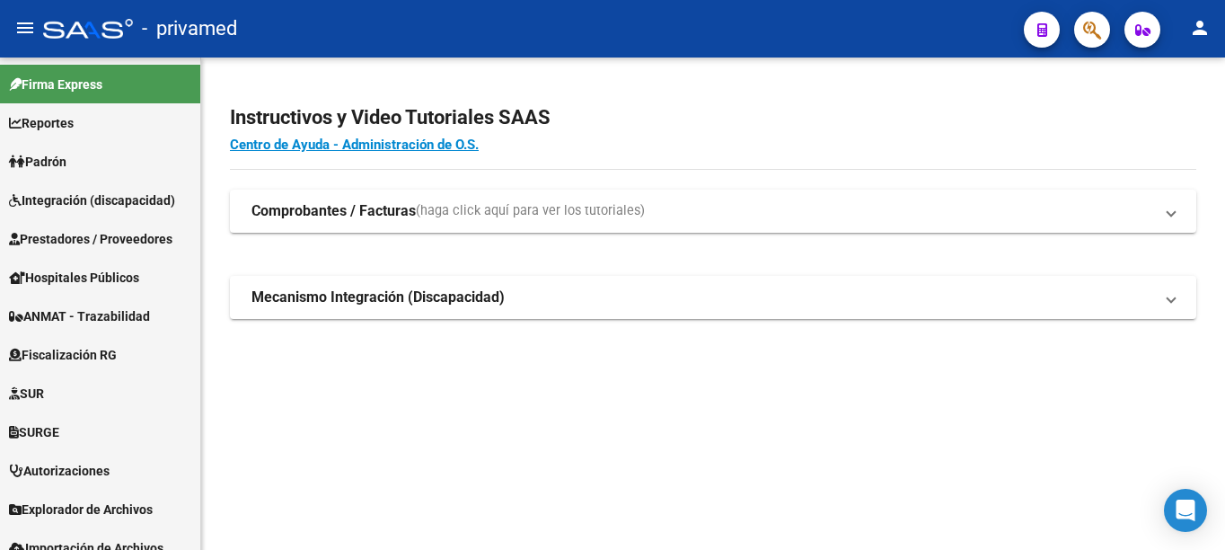
click at [900, 7] on mat-toolbar "menu - privamed person" at bounding box center [612, 28] width 1225 height 57
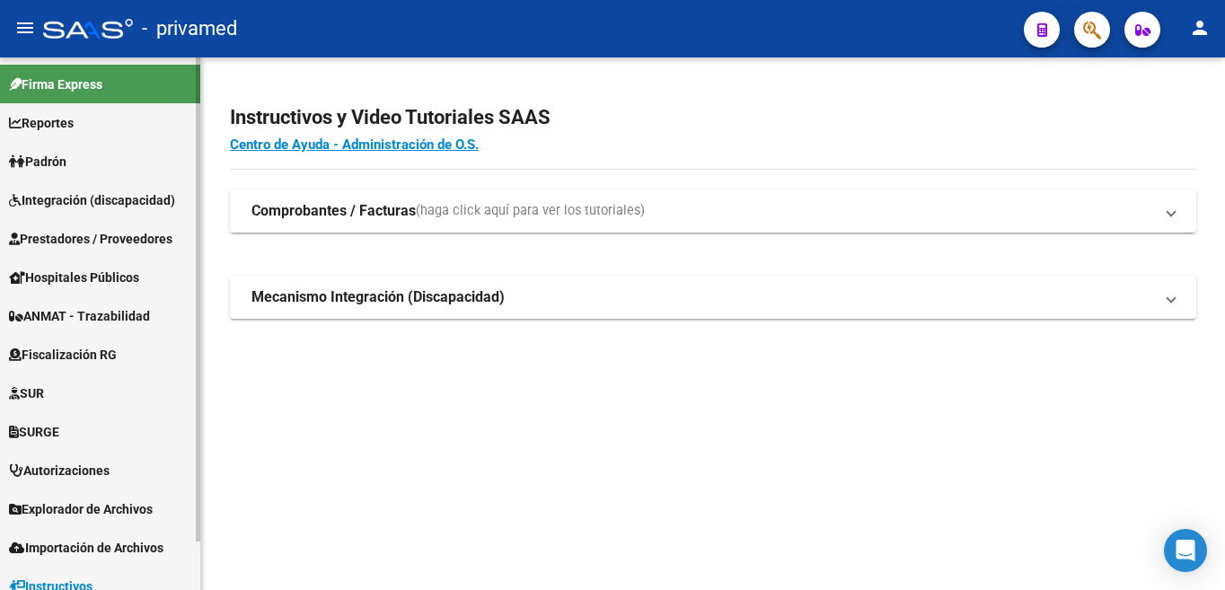
click at [93, 210] on link "Integración (discapacidad)" at bounding box center [100, 199] width 200 height 39
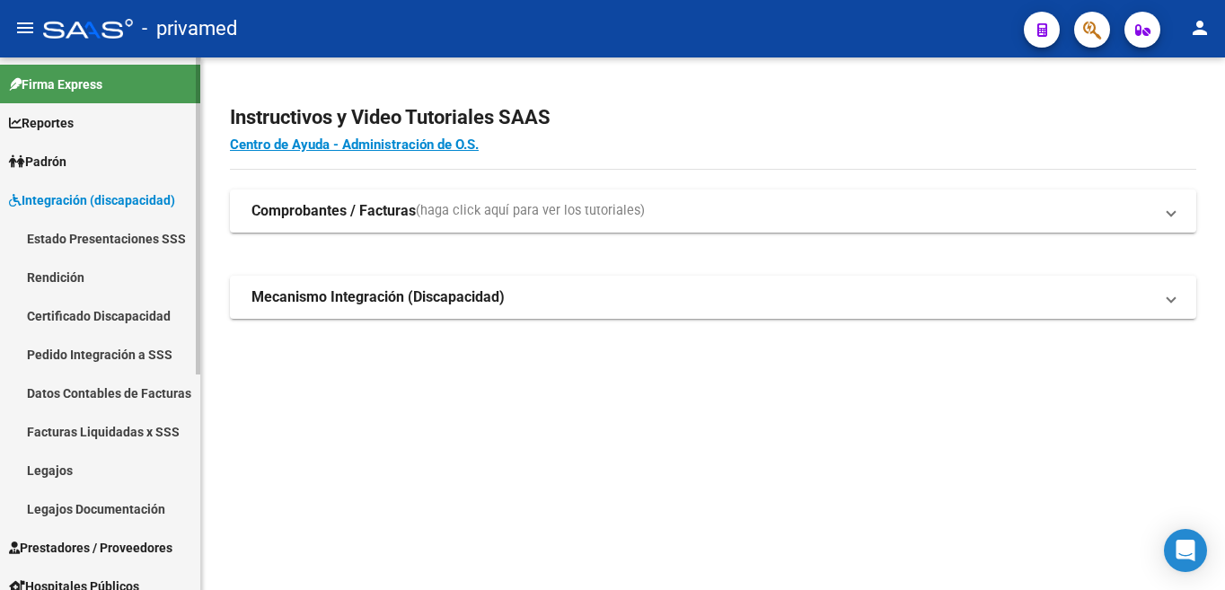
click at [50, 476] on link "Legajos" at bounding box center [100, 470] width 200 height 39
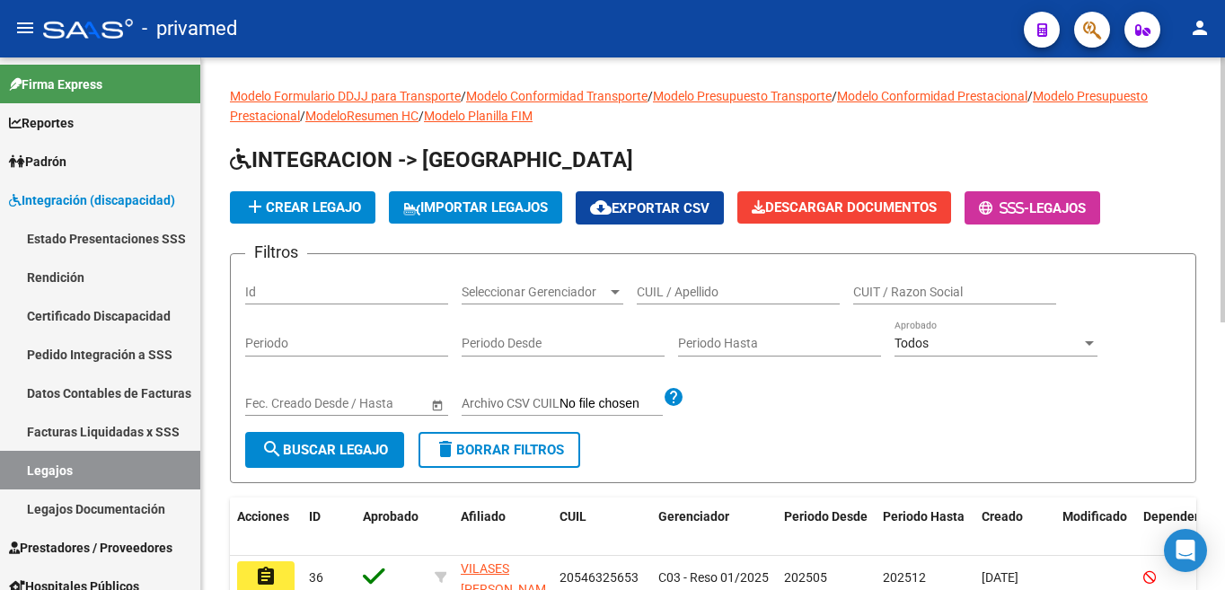
click at [705, 290] on input "CUIL / Apellido" at bounding box center [738, 292] width 203 height 15
click at [900, 399] on div "Filtros Id Seleccionar Gerenciador Seleccionar Gerenciador CUIL / Apellido CUIT…" at bounding box center [713, 349] width 936 height 163
click at [933, 290] on input "CUIT / Razon Social" at bounding box center [954, 292] width 203 height 15
type input "b"
click at [344, 453] on span "search Buscar Legajo" at bounding box center [324, 450] width 127 height 16
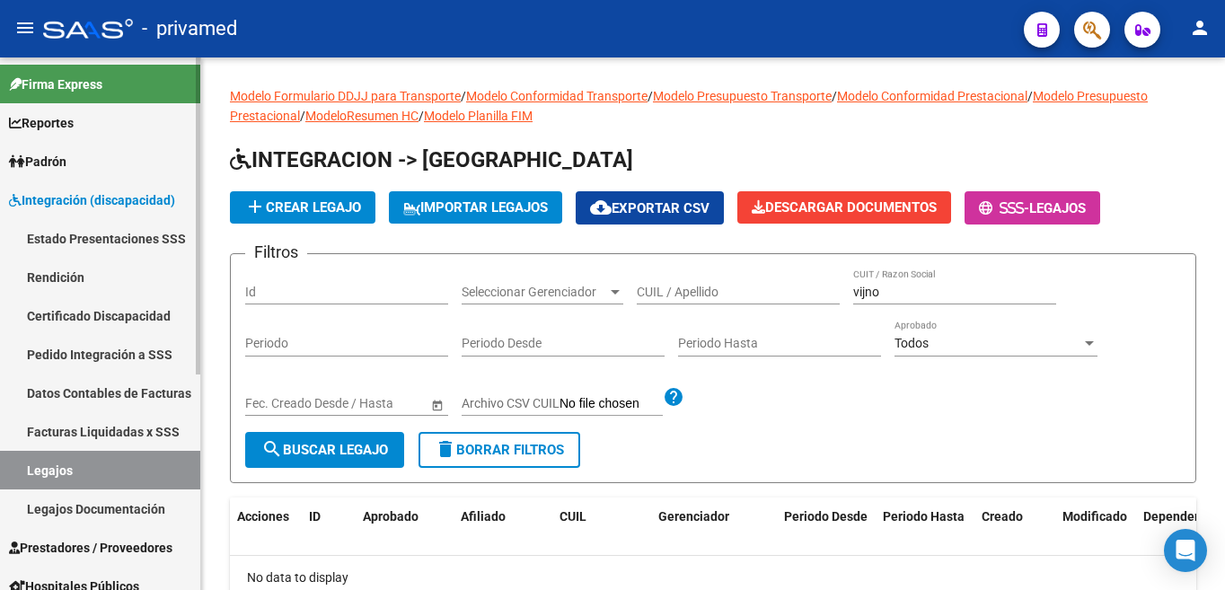
click at [198, 422] on div at bounding box center [198, 323] width 4 height 532
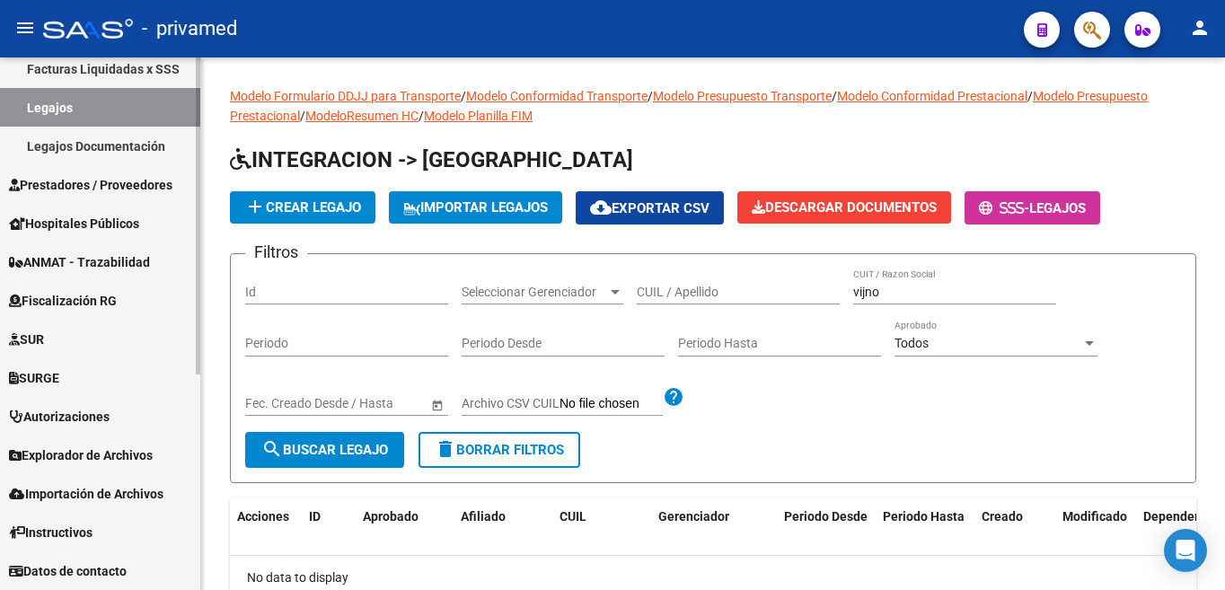
click at [104, 185] on span "Prestadores / Proveedores" at bounding box center [90, 185] width 163 height 20
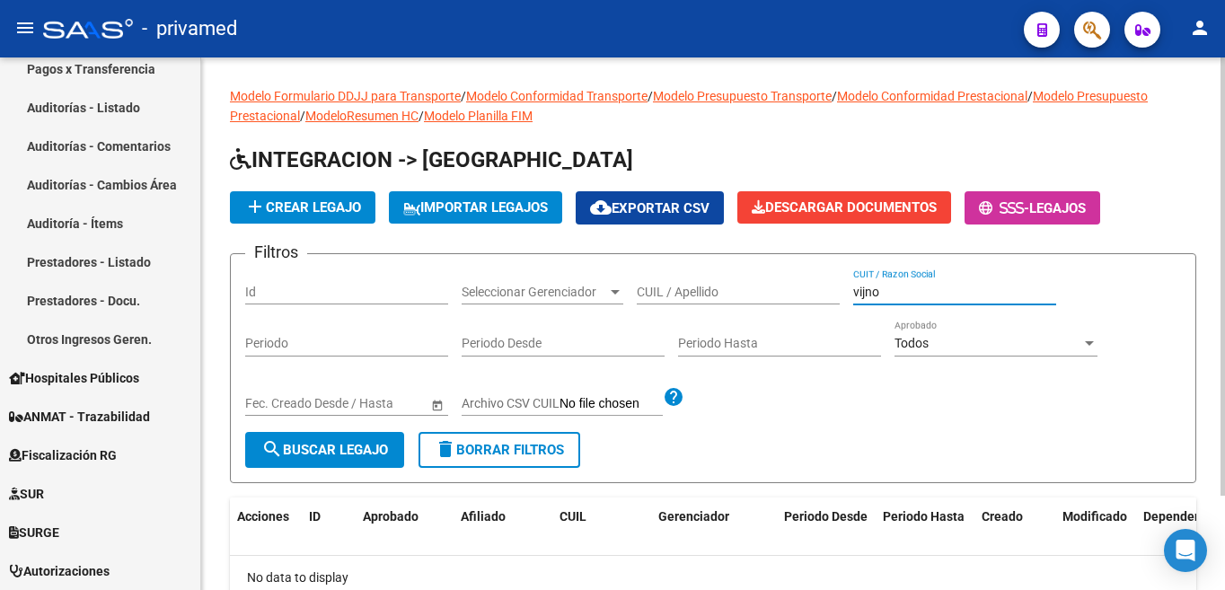
click at [931, 296] on input "vijno" at bounding box center [954, 292] width 203 height 15
click at [301, 428] on div "Start date – End date Fec. Creado Desde / Hasta" at bounding box center [346, 405] width 203 height 51
click at [303, 446] on span "search Buscar Legajo" at bounding box center [324, 450] width 127 height 16
click at [877, 294] on input "vijno" at bounding box center [954, 292] width 203 height 15
type input "v"
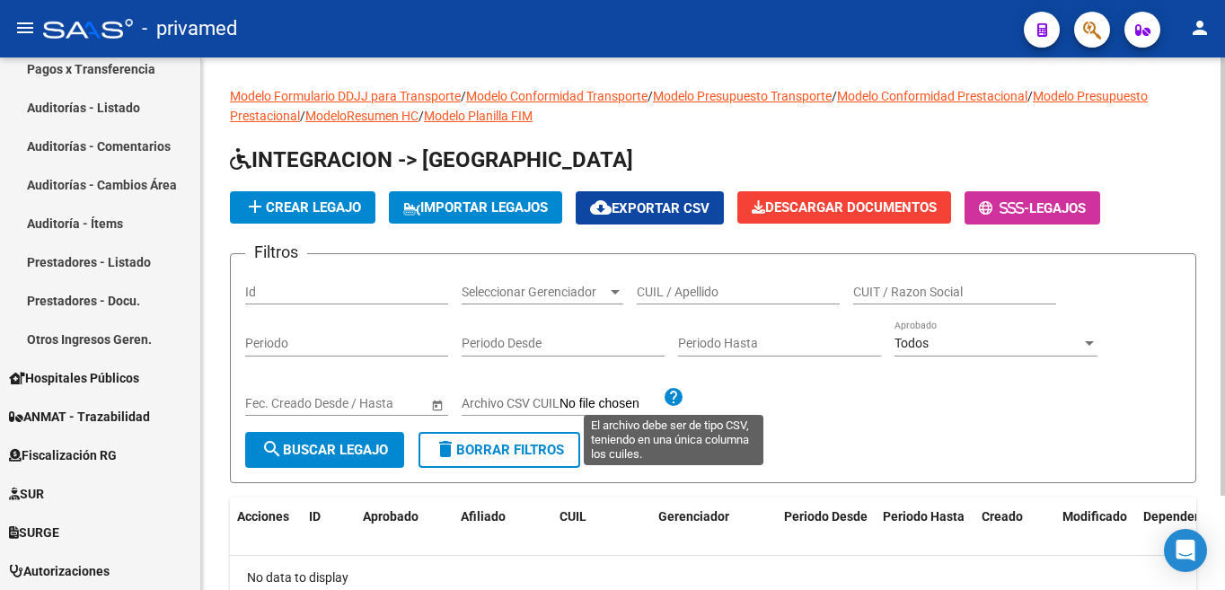
click at [664, 399] on mat-icon "help" at bounding box center [674, 397] width 22 height 22
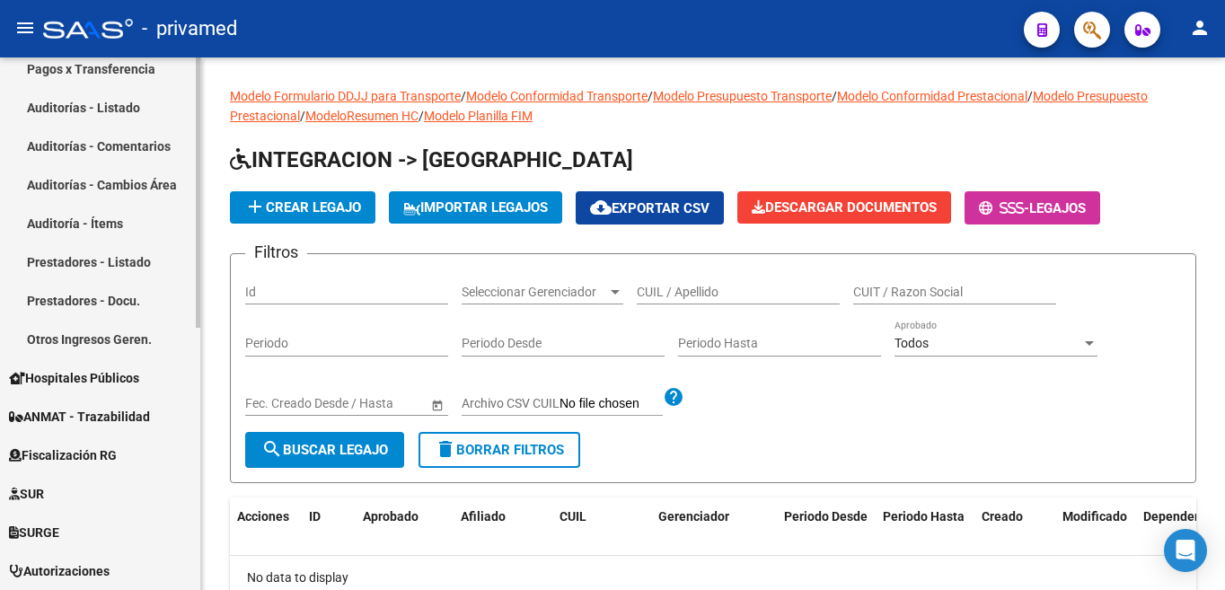
click at [198, 348] on div at bounding box center [198, 323] width 4 height 532
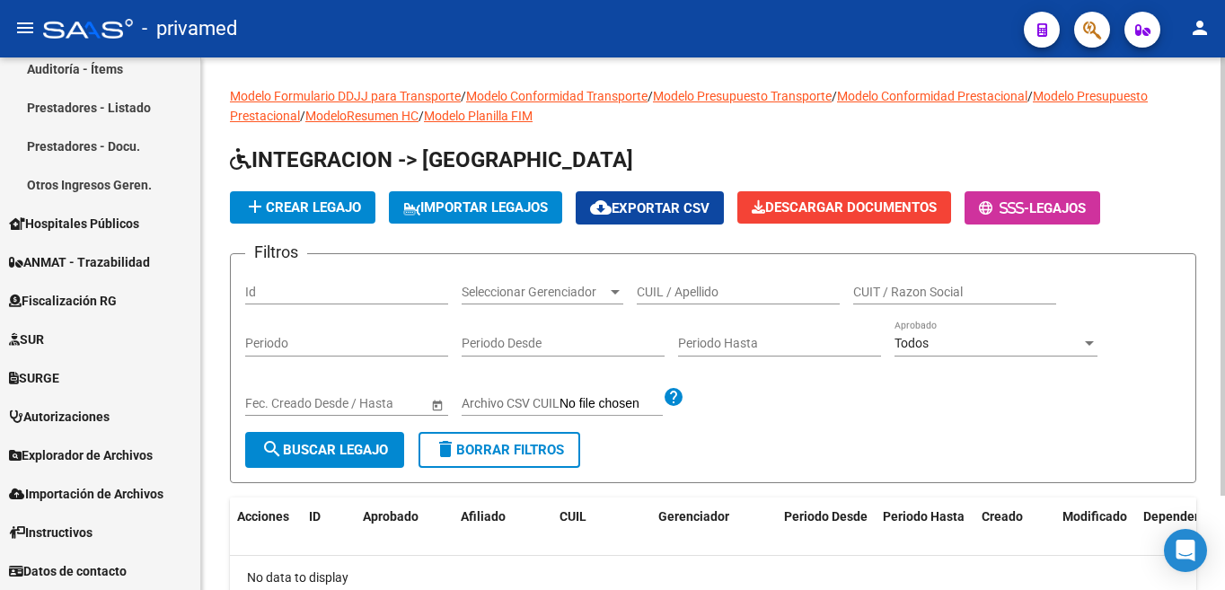
click at [1224, 79] on div at bounding box center [1222, 276] width 4 height 438
click at [200, 549] on mat-sidenav "Firma Express Reportes SUR Expedientes Internos Movimiento de Expte. SSS Padrón…" at bounding box center [100, 323] width 201 height 532
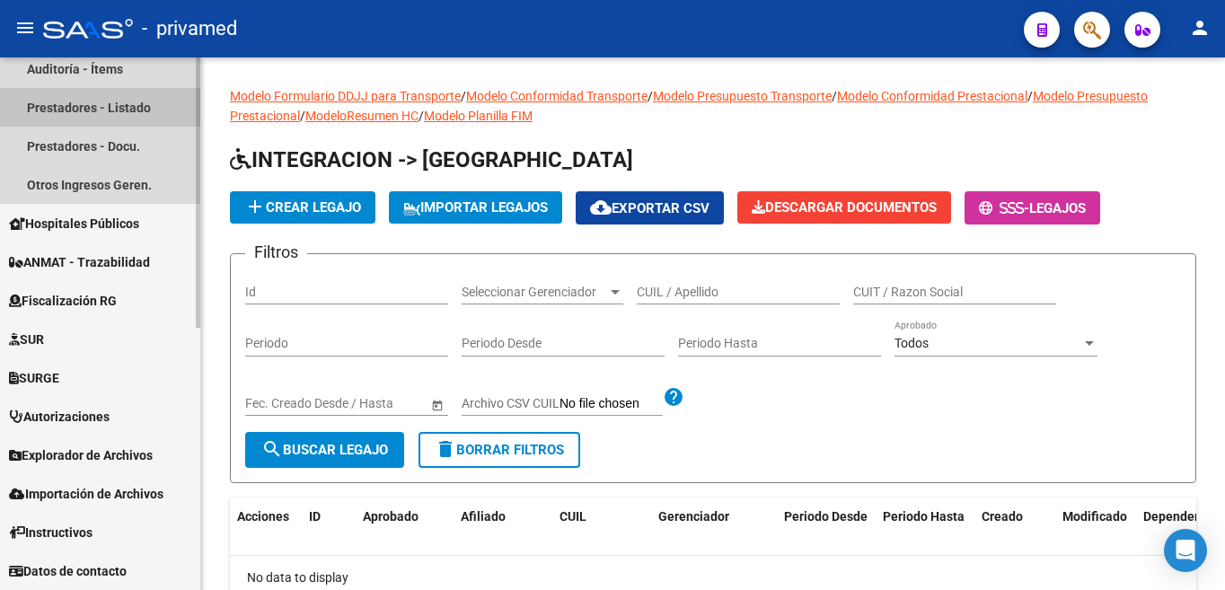
click at [102, 107] on link "Prestadores - Listado" at bounding box center [100, 107] width 200 height 39
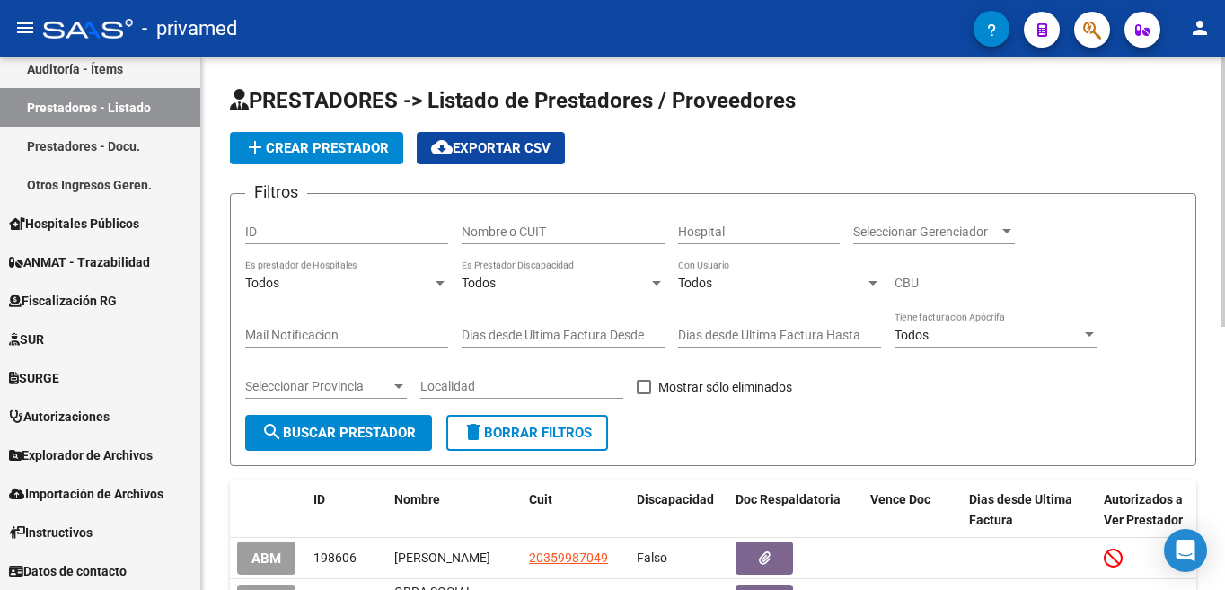
click at [347, 426] on span "search Buscar Prestador" at bounding box center [338, 433] width 154 height 16
click at [414, 506] on span "Nombre" at bounding box center [417, 499] width 46 height 14
click at [427, 492] on span "Nombre" at bounding box center [417, 499] width 46 height 14
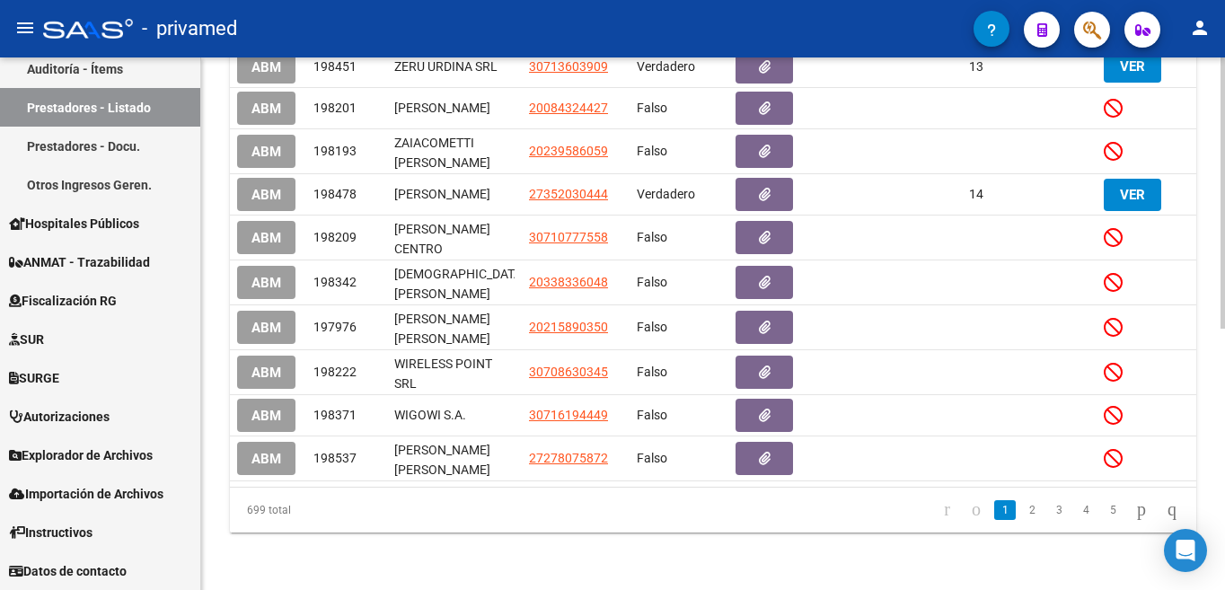
click at [1224, 549] on div at bounding box center [1222, 323] width 4 height 532
click at [1021, 506] on link "2" at bounding box center [1032, 510] width 22 height 20
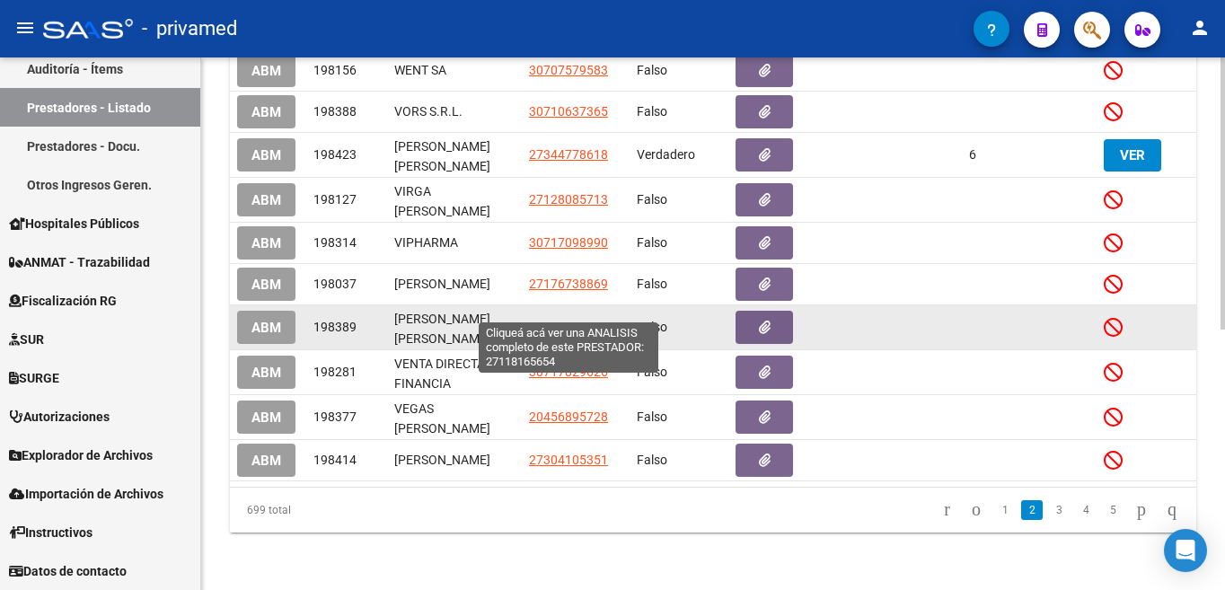
click at [567, 320] on span "27118165654" at bounding box center [568, 327] width 79 height 14
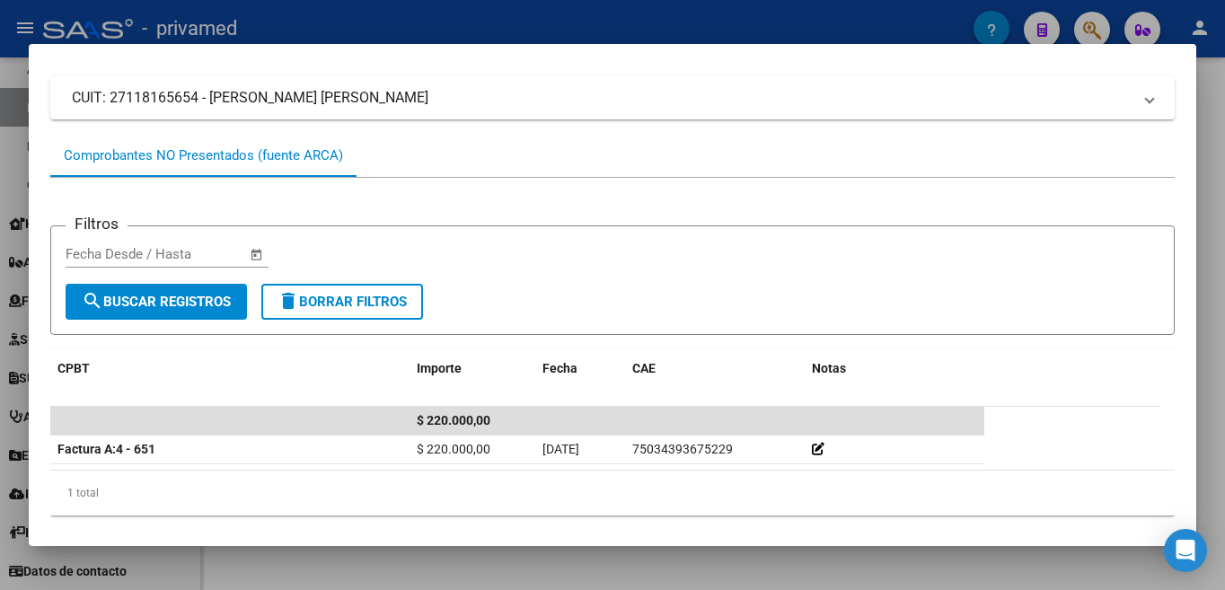
scroll to position [134, 0]
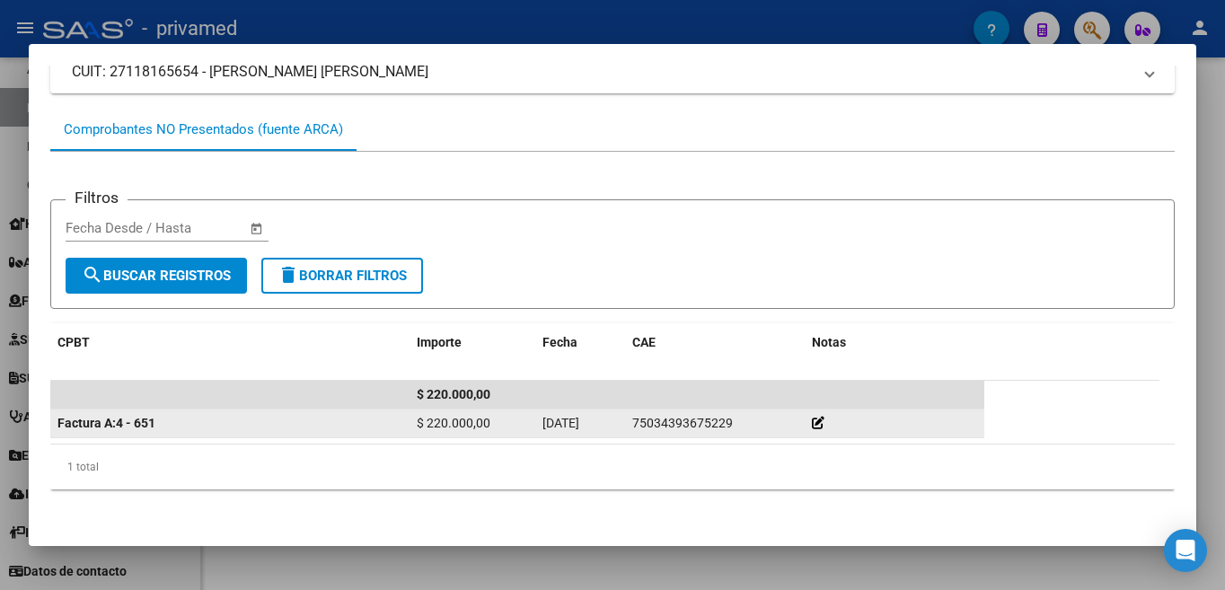
click at [815, 424] on icon at bounding box center [818, 423] width 13 height 13
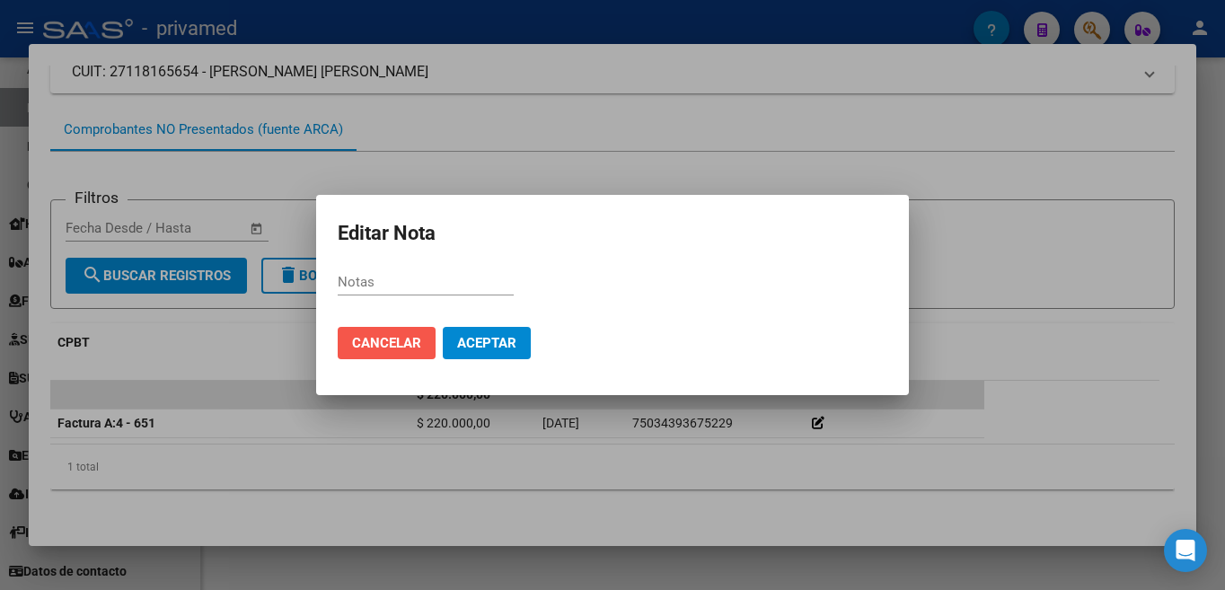
click at [356, 354] on button "Cancelar" at bounding box center [387, 343] width 98 height 32
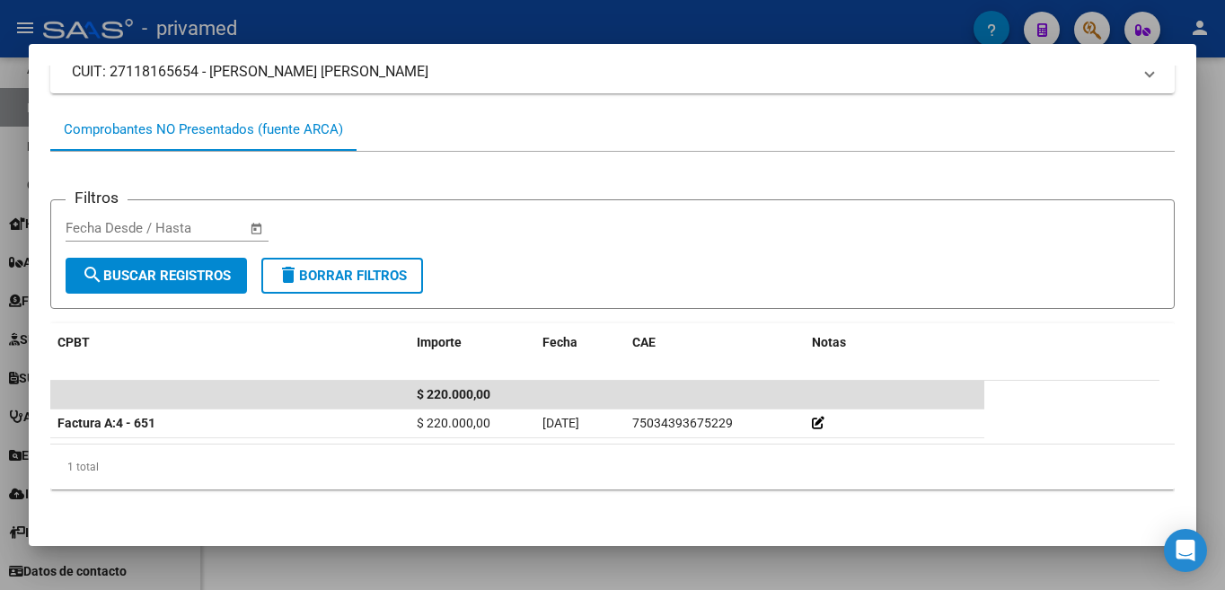
scroll to position [0, 0]
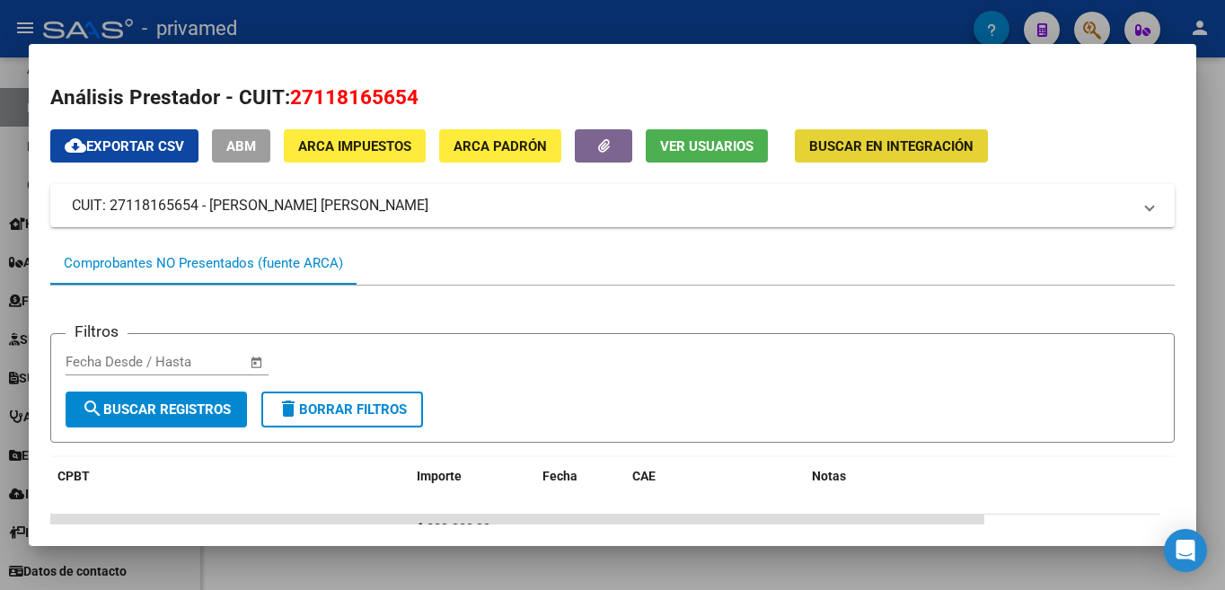
click at [936, 145] on span "Buscar en Integración" at bounding box center [891, 146] width 164 height 16
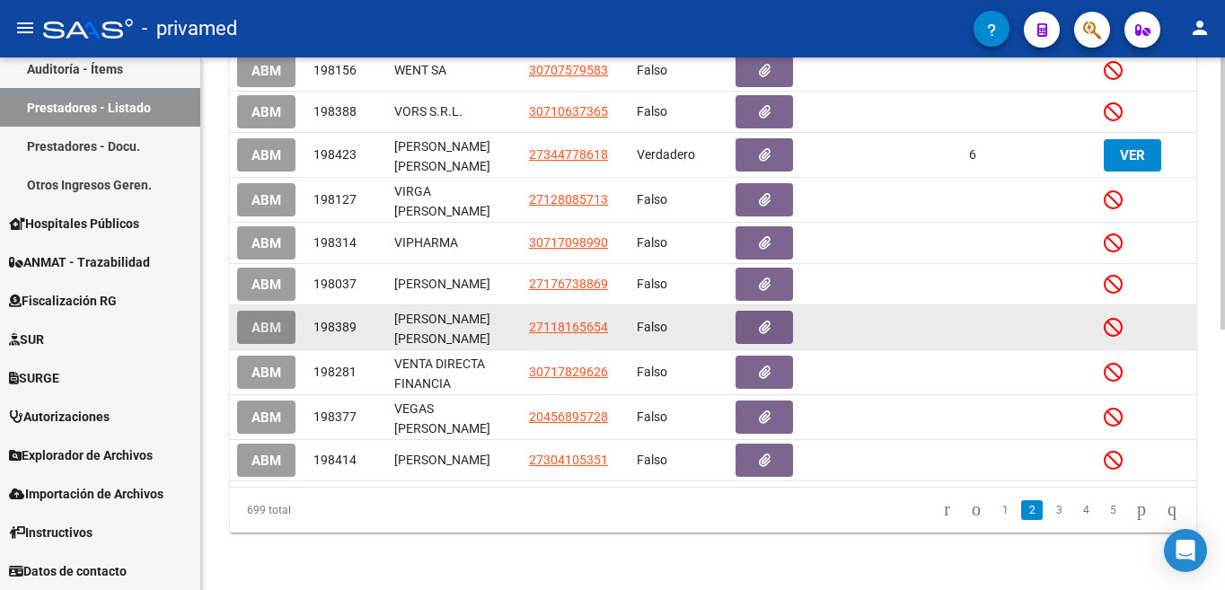
click at [262, 320] on span "ABM" at bounding box center [266, 328] width 30 height 16
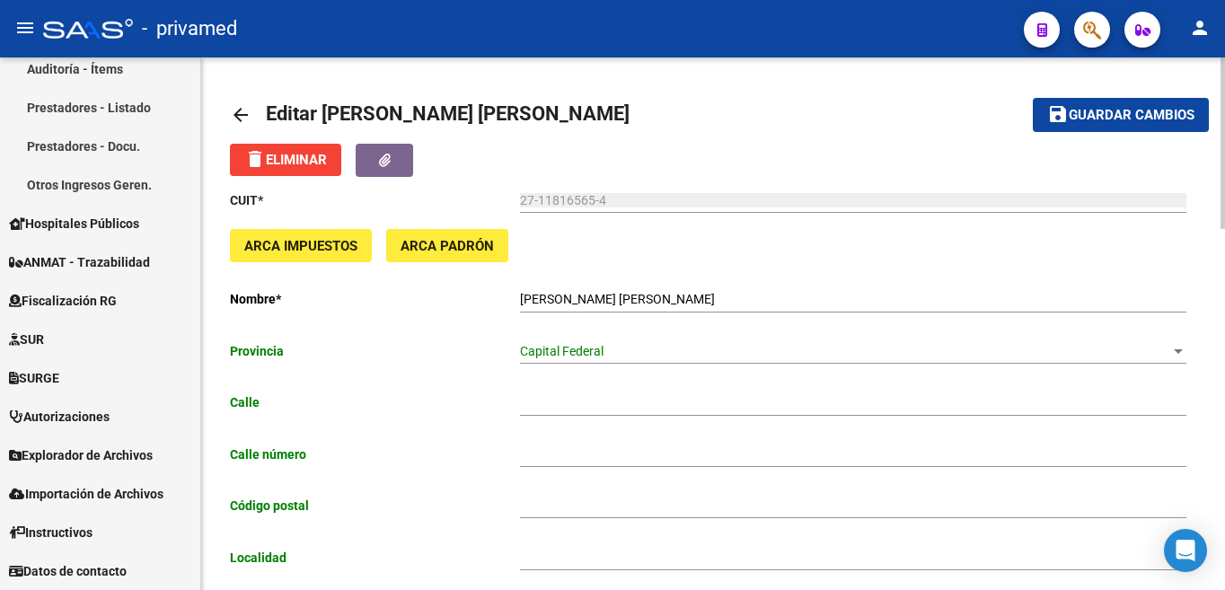
type input "FRANKLIN"
type input "681"
type input "1405"
type input "CABA"
type input "702092"
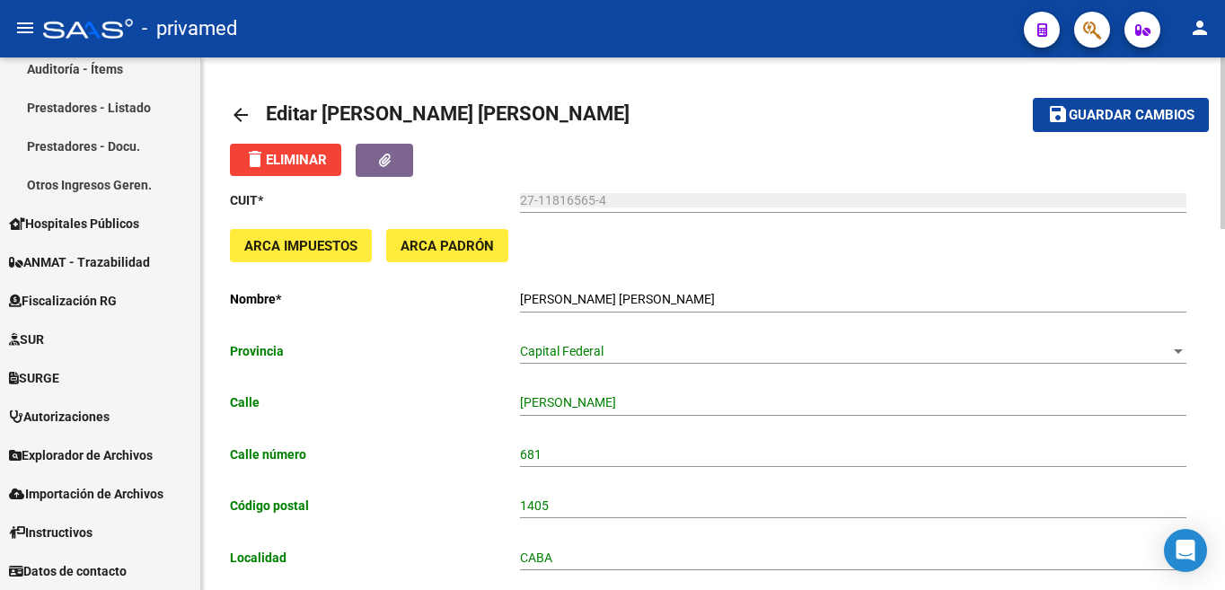
scroll to position [532, 0]
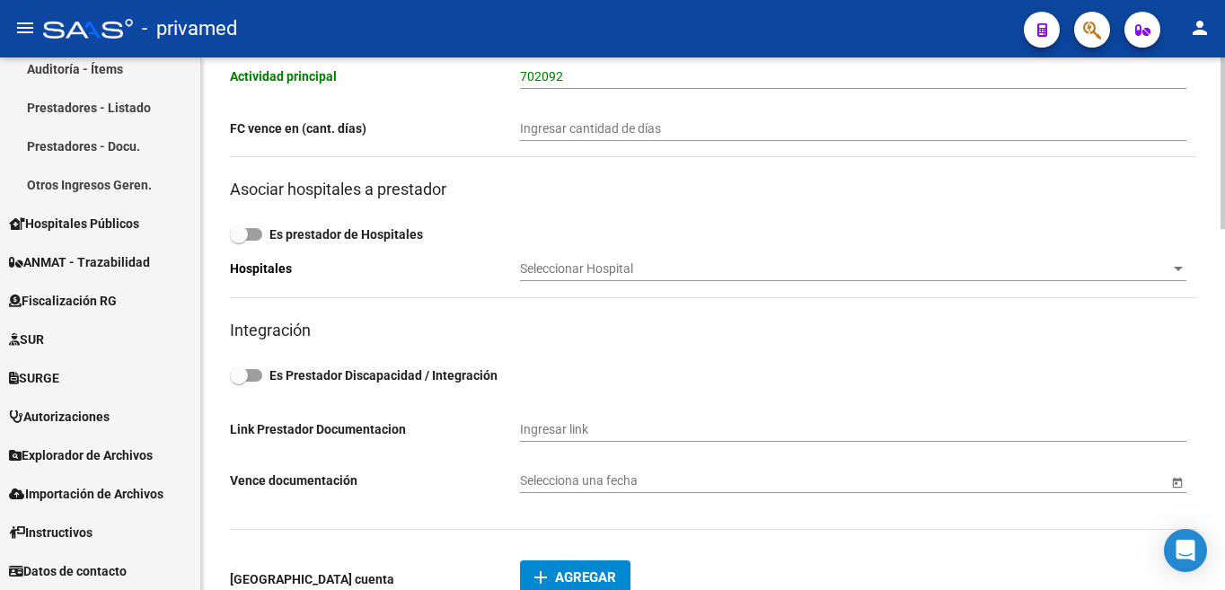
click at [1224, 549] on div at bounding box center [1222, 323] width 4 height 532
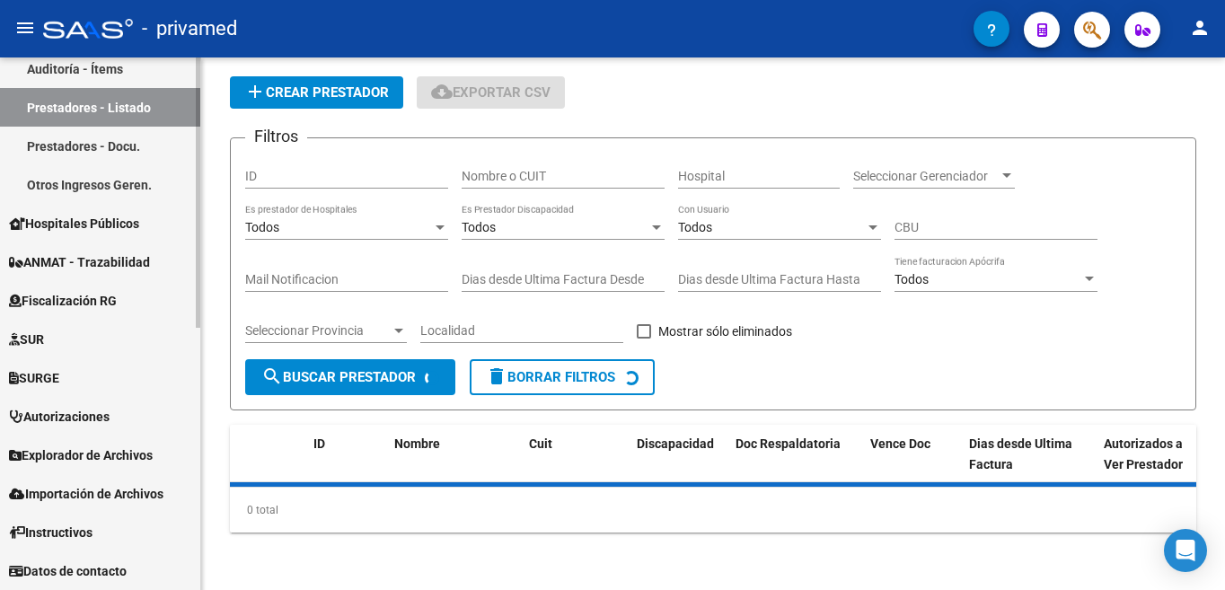
scroll to position [514, 0]
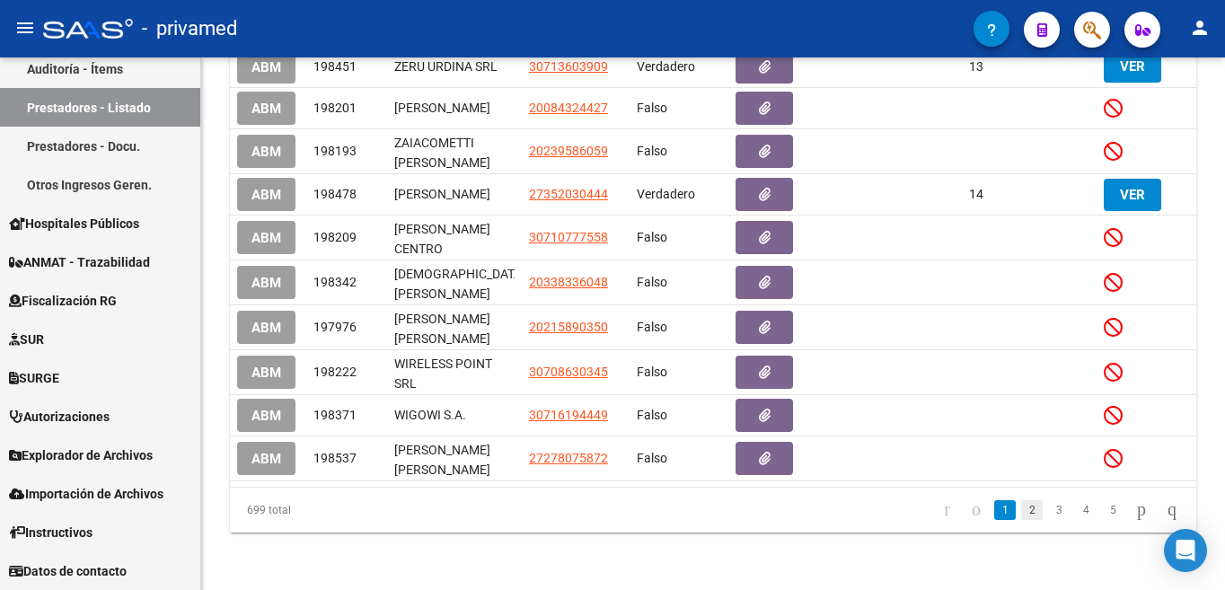
click at [1021, 509] on link "2" at bounding box center [1032, 510] width 22 height 20
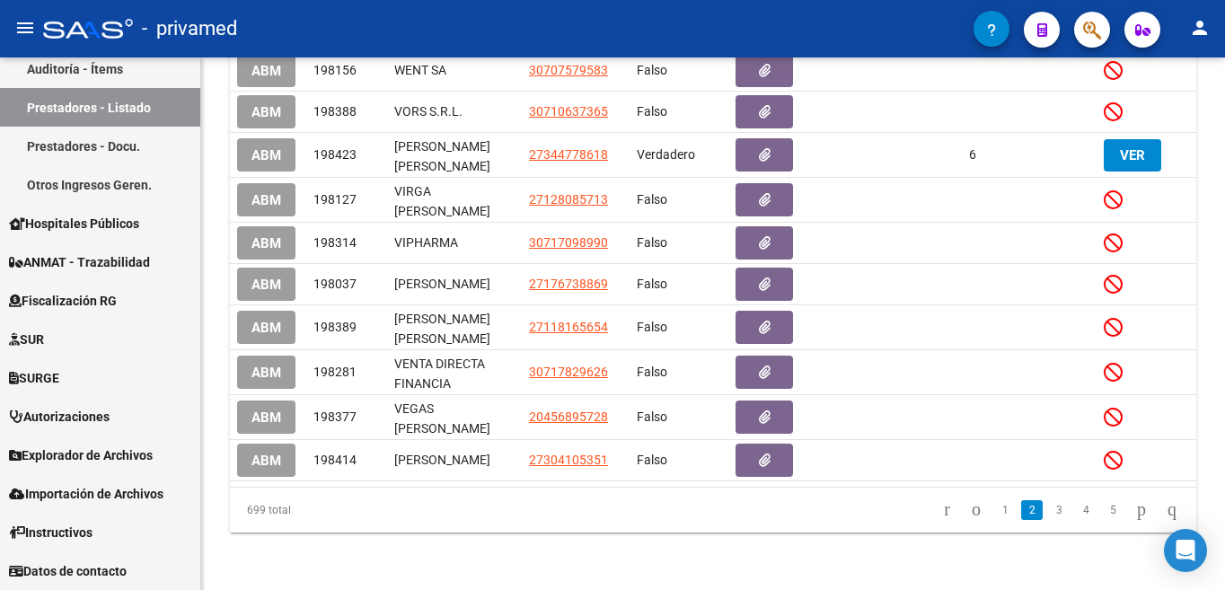
scroll to position [510, 0]
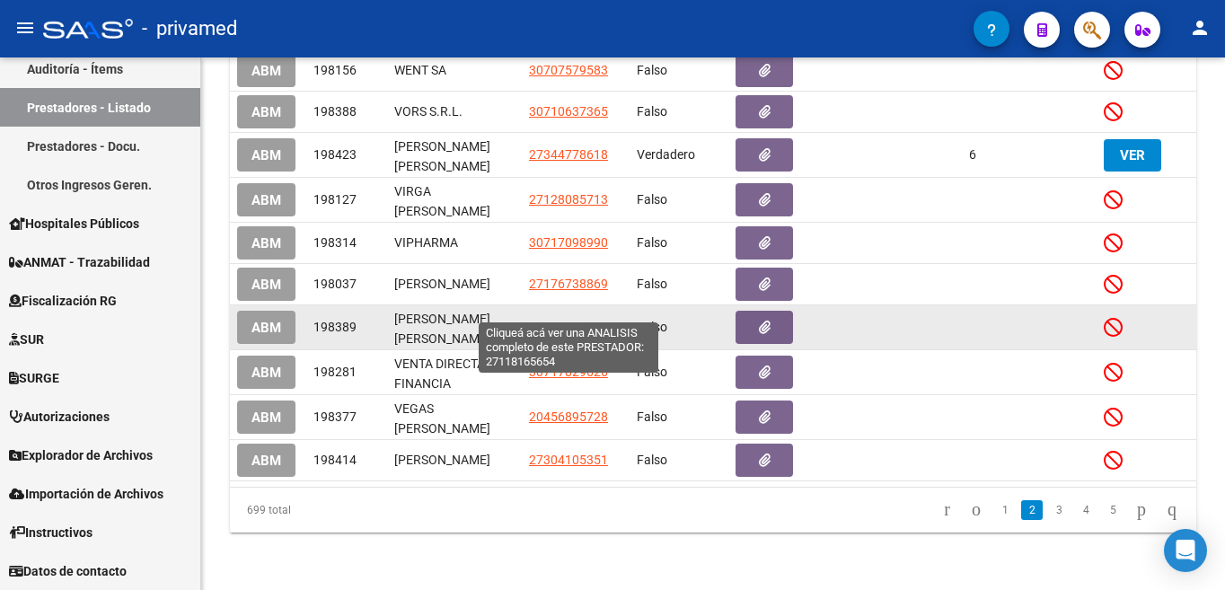
click at [578, 320] on span "27118165654" at bounding box center [568, 327] width 79 height 14
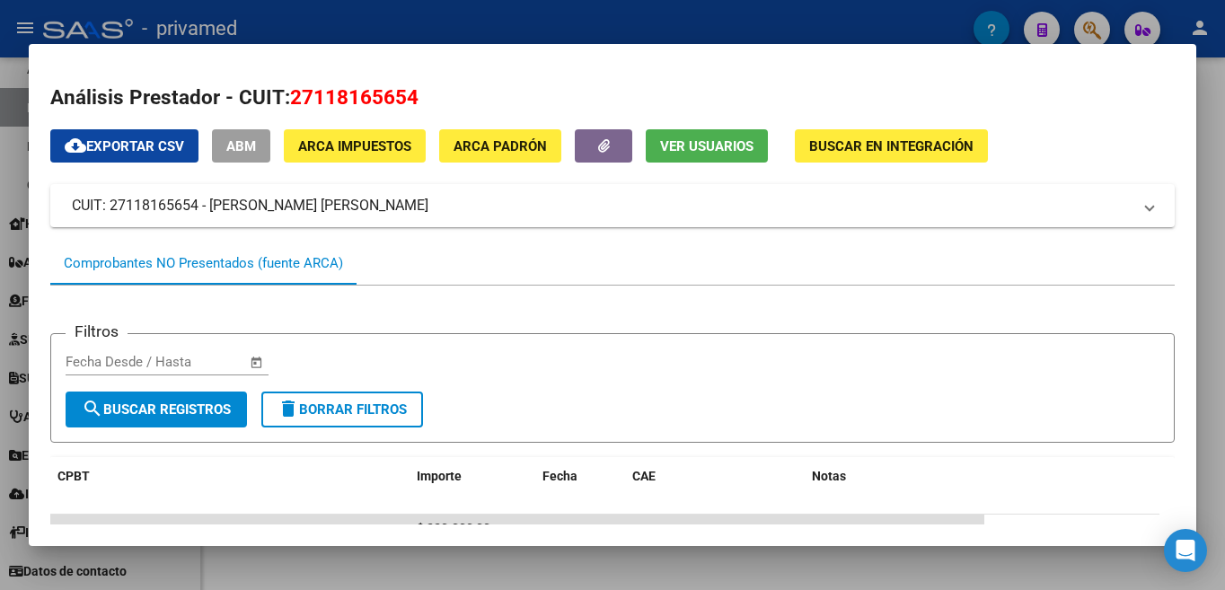
scroll to position [134, 0]
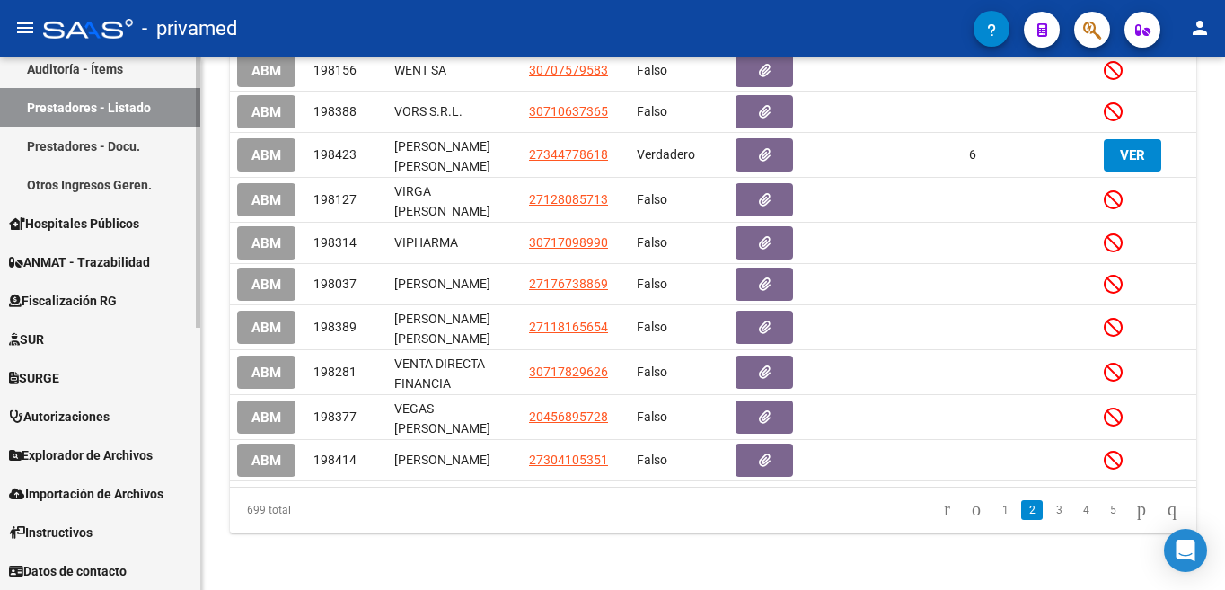
click at [198, 64] on div at bounding box center [198, 192] width 4 height 270
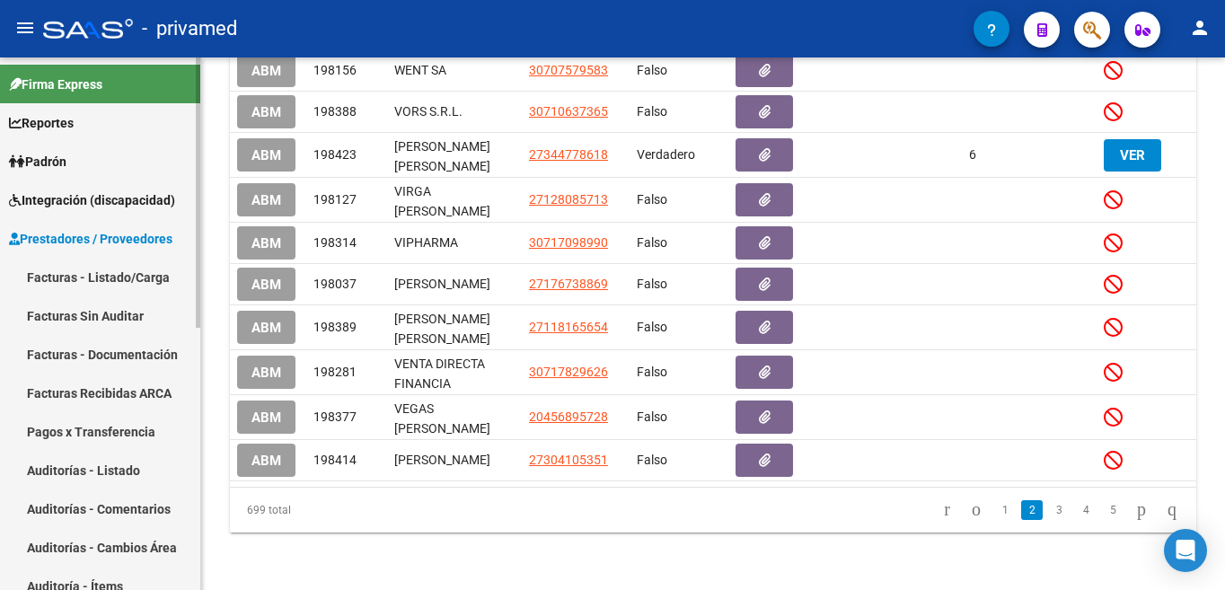
click at [198, 64] on div at bounding box center [198, 192] width 4 height 270
click at [118, 241] on span "Prestadores / Proveedores" at bounding box center [90, 239] width 163 height 20
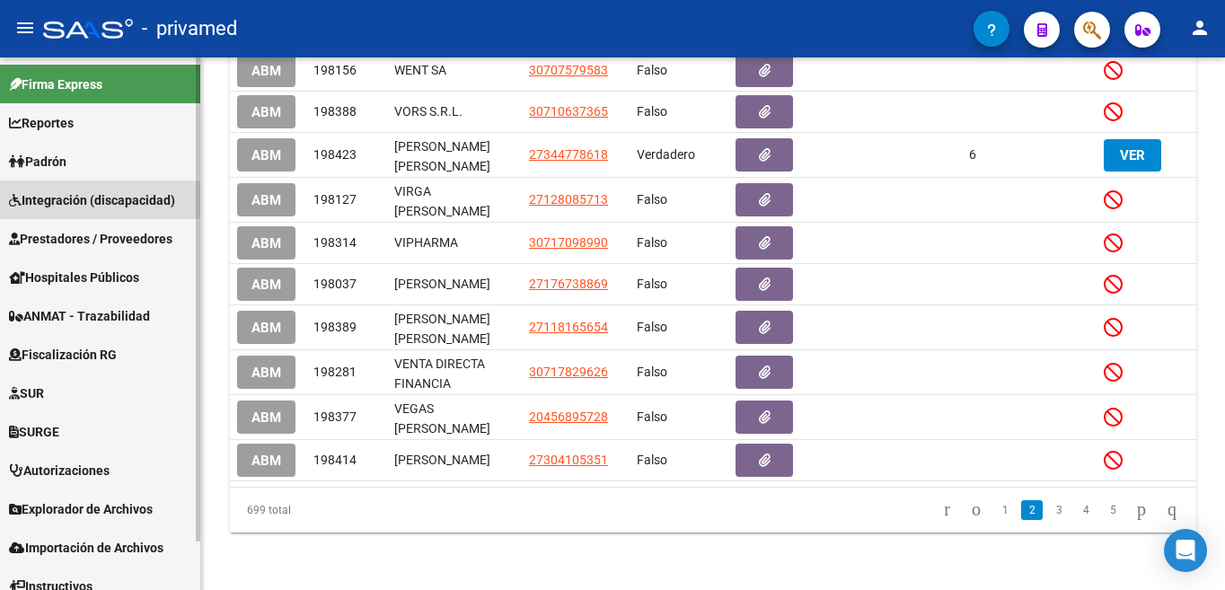
click at [64, 196] on span "Integración (discapacidad)" at bounding box center [92, 200] width 166 height 20
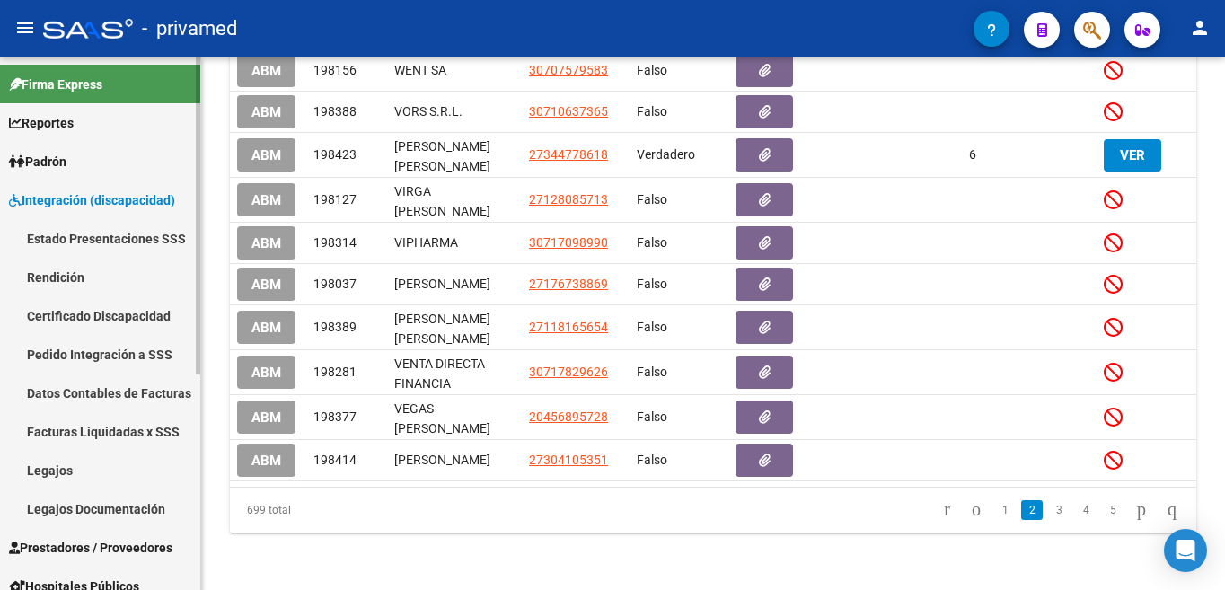
click at [153, 544] on span "Prestadores / Proveedores" at bounding box center [90, 548] width 163 height 20
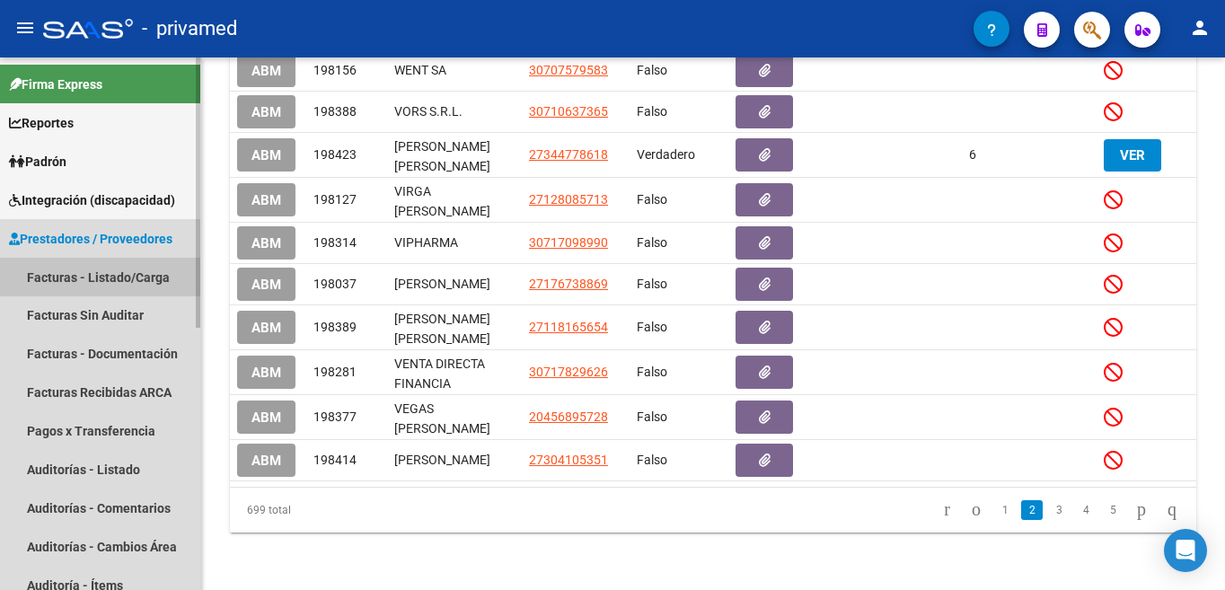
click at [119, 283] on link "Facturas - Listado/Carga" at bounding box center [100, 277] width 200 height 39
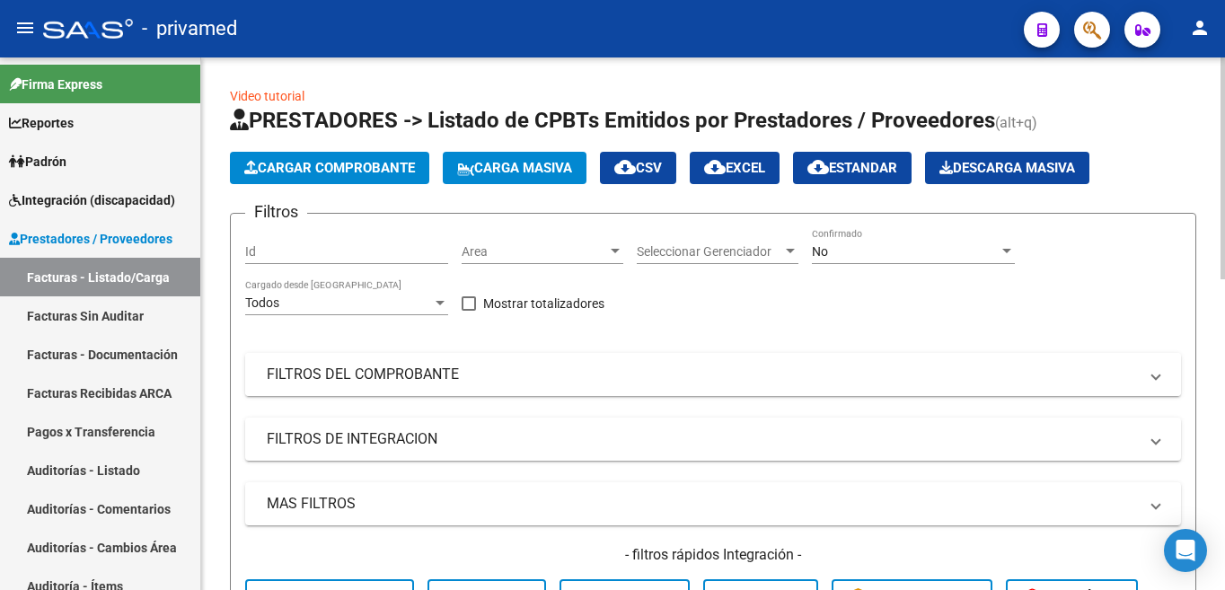
click at [454, 370] on mat-panel-title "FILTROS DEL COMPROBANTE" at bounding box center [702, 375] width 871 height 20
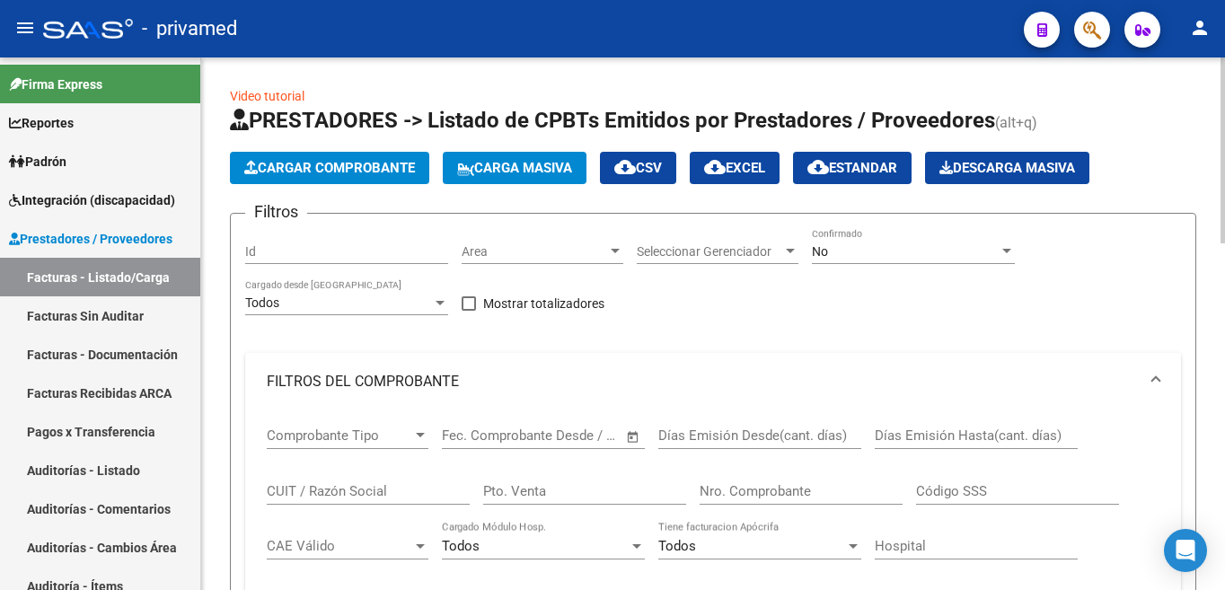
click at [783, 494] on input "Nro. Comprobante" at bounding box center [800, 491] width 203 height 16
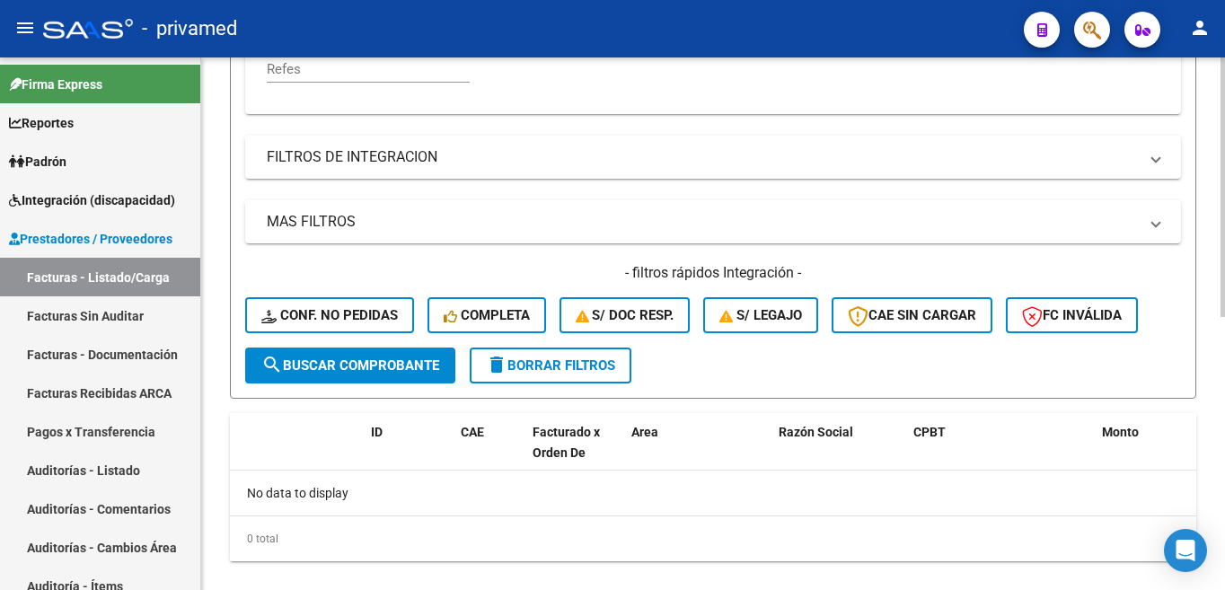
click at [1224, 504] on div at bounding box center [1222, 323] width 4 height 532
click at [1222, 58] on div at bounding box center [1222, 186] width 4 height 259
click at [330, 64] on input "Refes" at bounding box center [368, 69] width 203 height 16
click at [1222, 71] on div at bounding box center [1222, 186] width 4 height 259
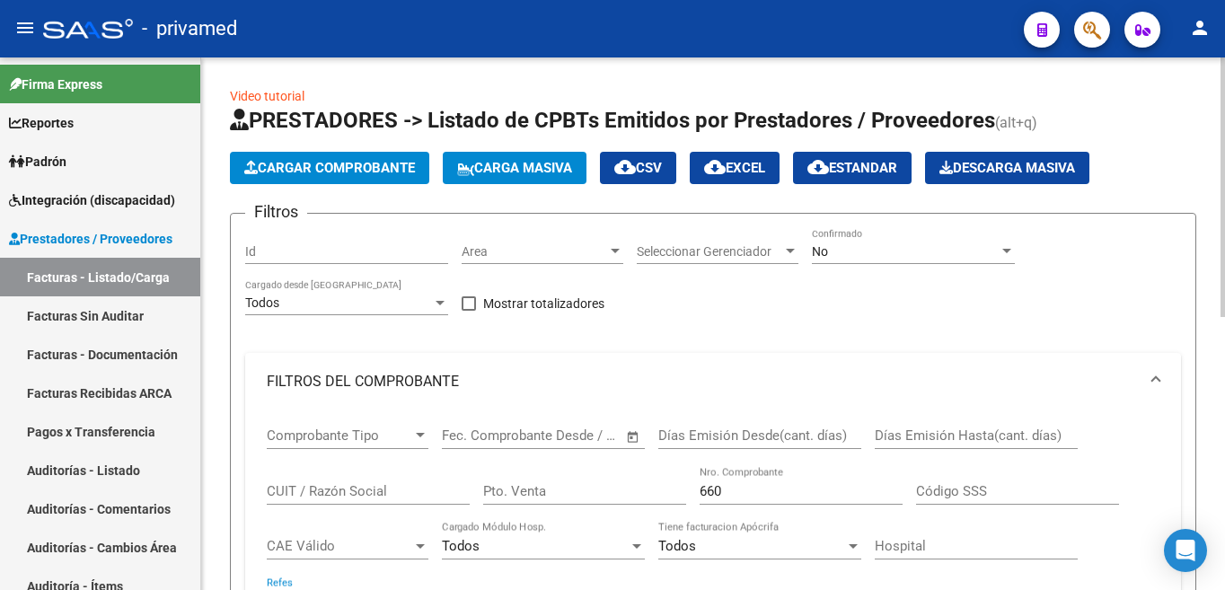
click at [1222, 71] on div at bounding box center [1222, 186] width 4 height 259
click at [773, 494] on input "660" at bounding box center [800, 491] width 203 height 16
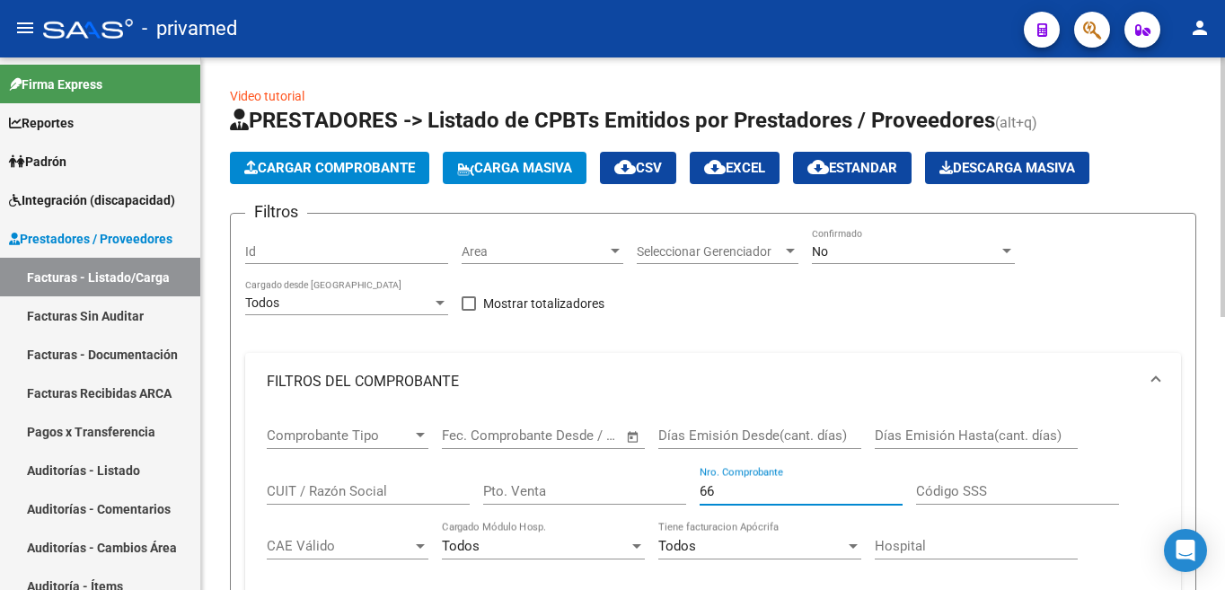
type input "6"
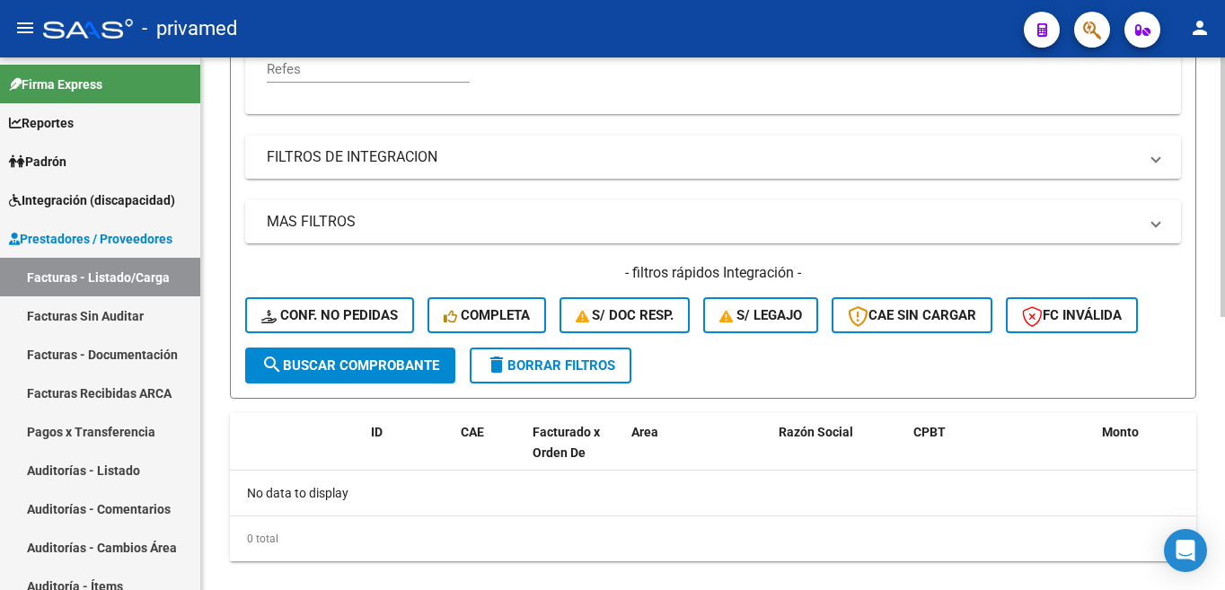
click at [1223, 549] on div at bounding box center [1222, 323] width 4 height 532
click at [389, 362] on span "search Buscar Comprobante" at bounding box center [350, 365] width 178 height 16
click at [1221, 73] on div at bounding box center [1222, 186] width 4 height 259
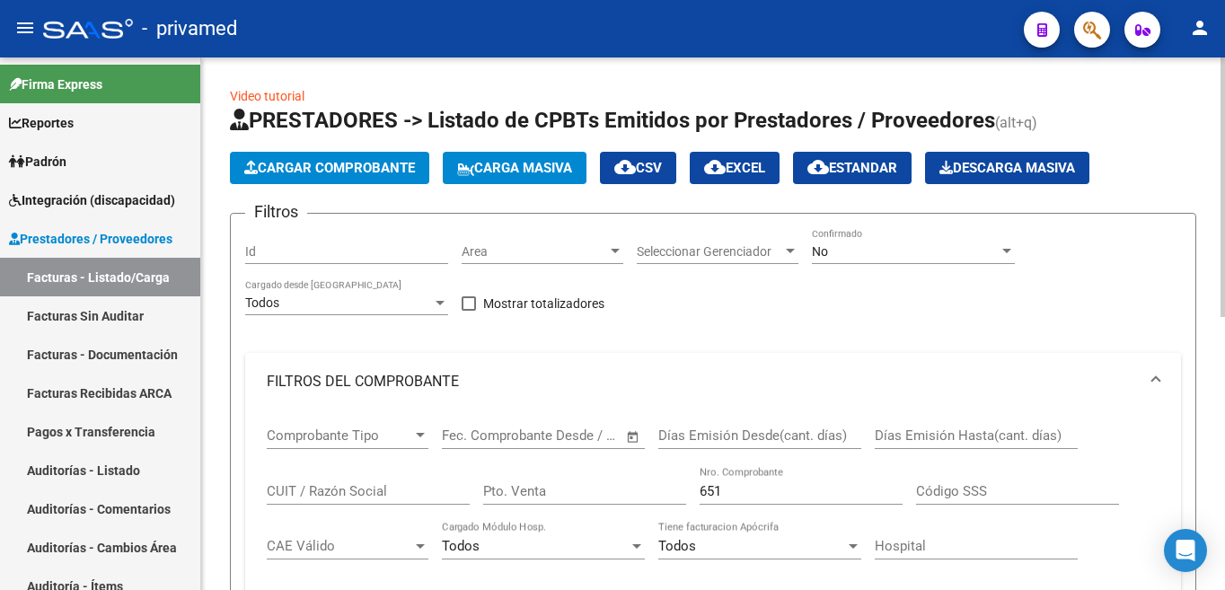
click at [1221, 73] on div at bounding box center [1222, 186] width 4 height 259
click at [763, 483] on input "651" at bounding box center [800, 491] width 203 height 16
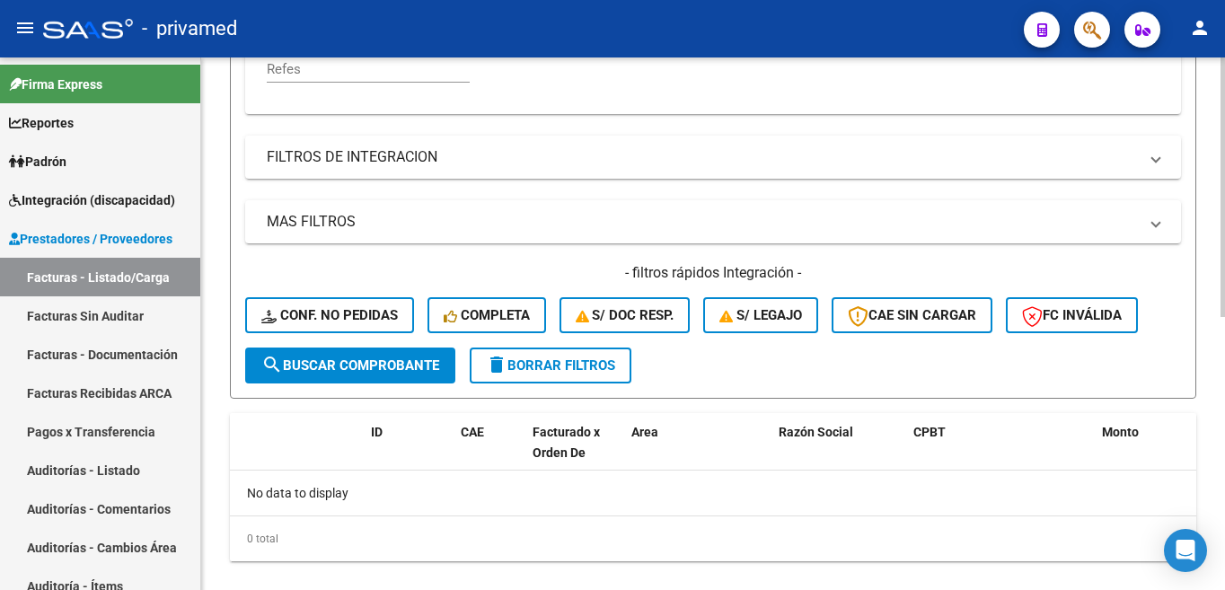
click at [1220, 549] on div at bounding box center [1222, 323] width 4 height 532
click at [357, 378] on button "search Buscar Comprobante" at bounding box center [350, 365] width 210 height 36
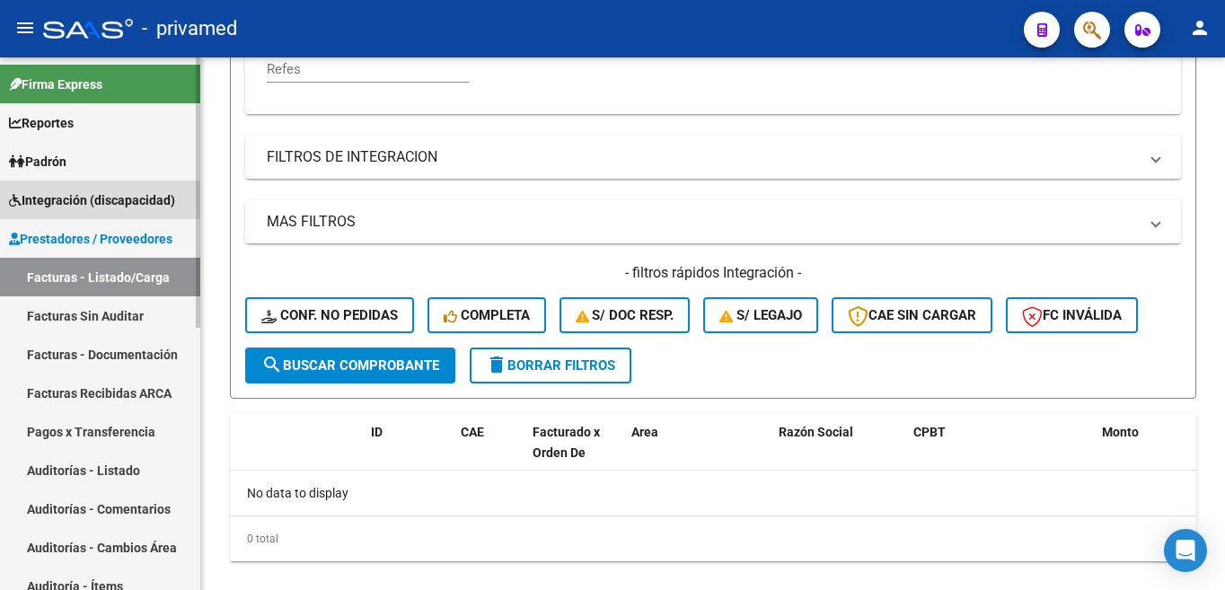
click at [66, 197] on span "Integración (discapacidad)" at bounding box center [92, 200] width 166 height 20
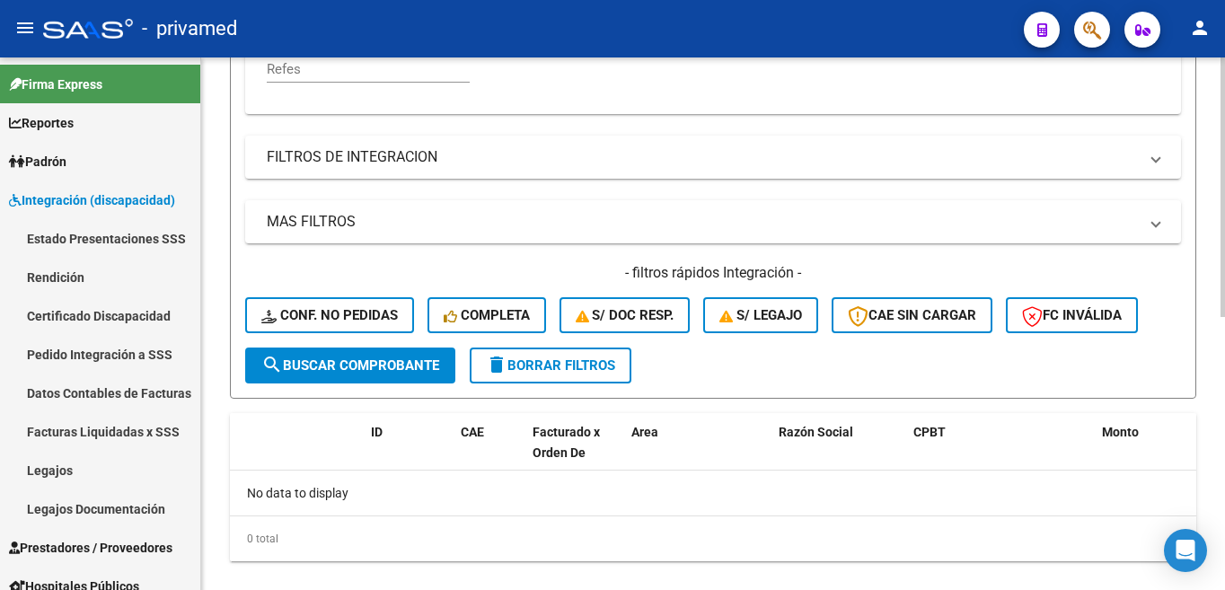
scroll to position [561, 0]
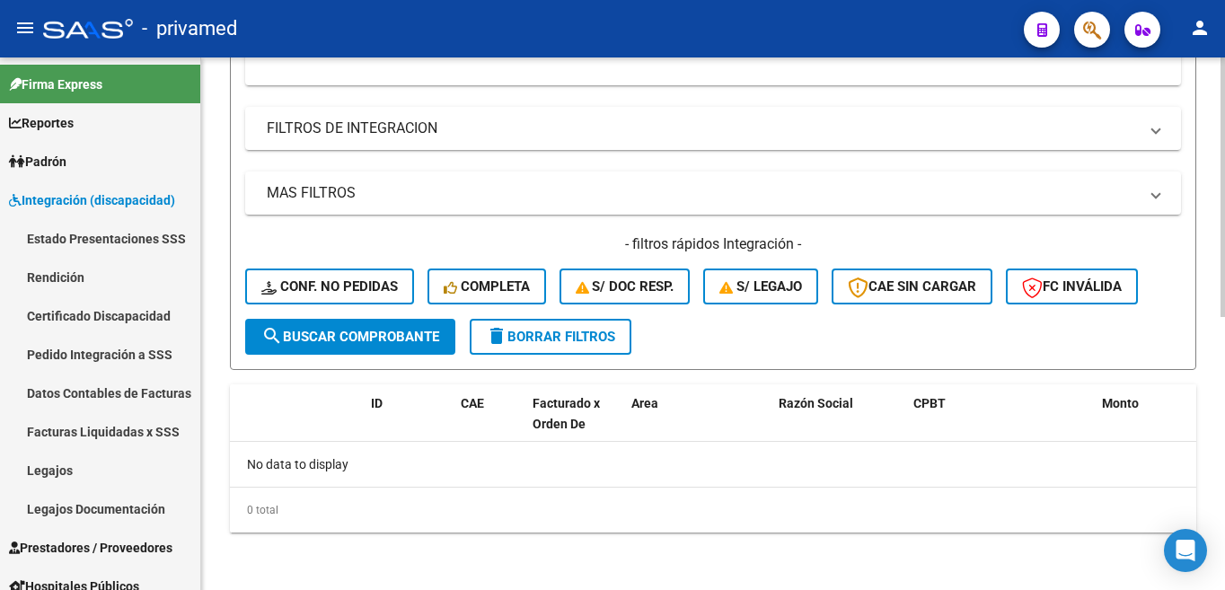
click at [1223, 549] on div at bounding box center [1222, 323] width 4 height 532
click at [410, 495] on div "Video tutorial PRESTADORES -> Listado de CPBTs Emitidos por Prestadores / Prove…" at bounding box center [715, 43] width 1028 height 1094
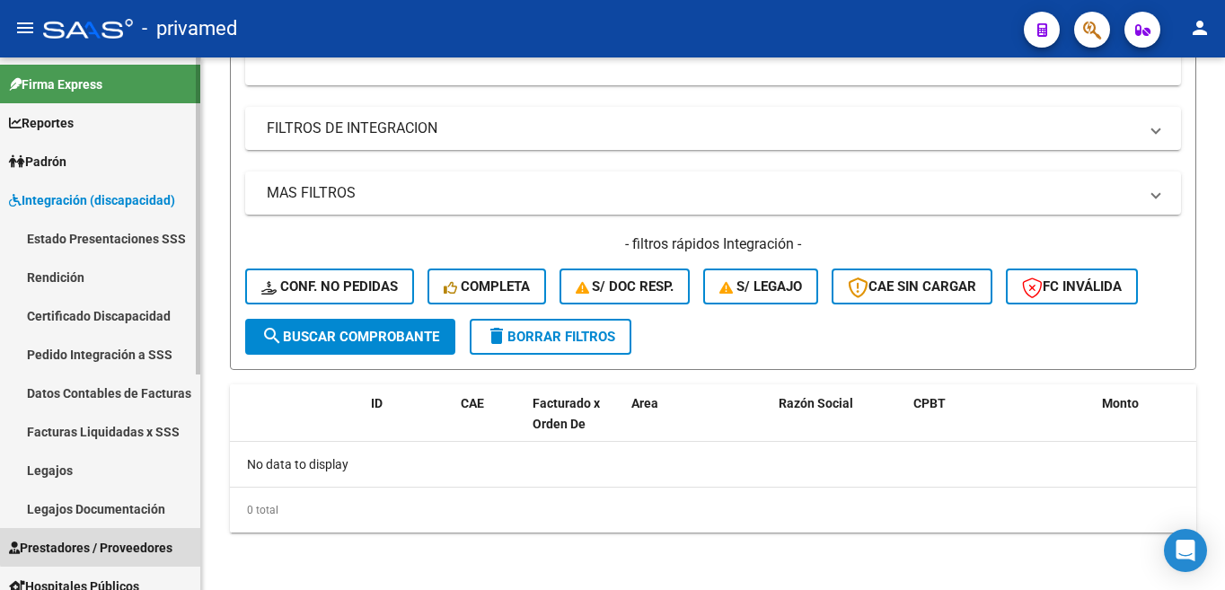
click at [119, 536] on link "Prestadores / Proveedores" at bounding box center [100, 547] width 200 height 39
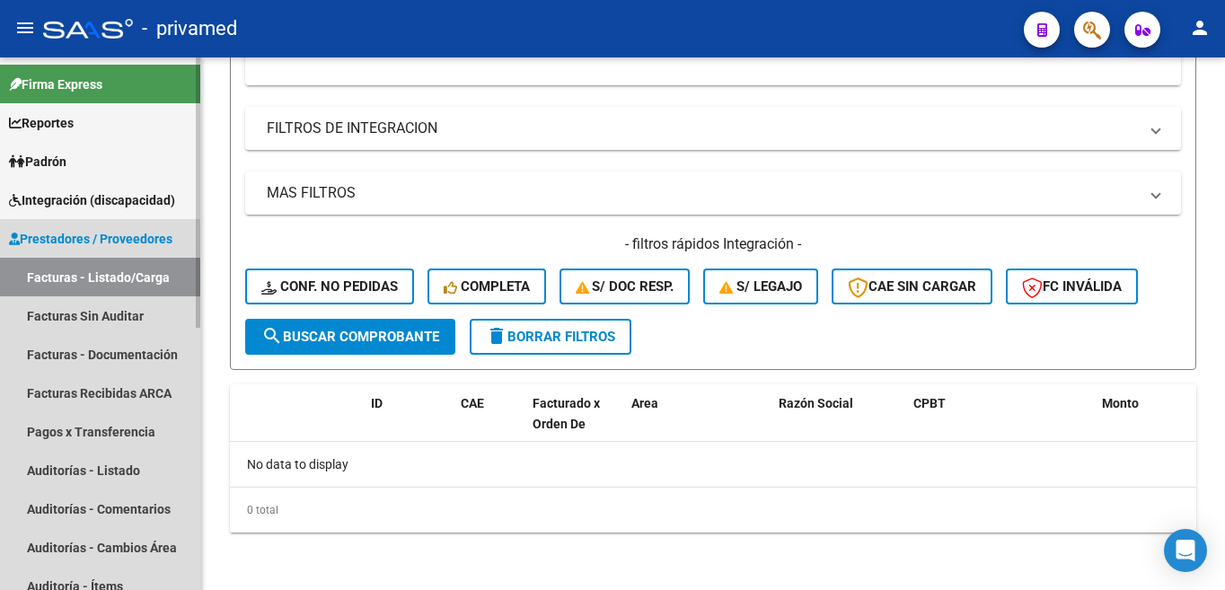
click at [149, 281] on link "Facturas - Listado/Carga" at bounding box center [100, 277] width 200 height 39
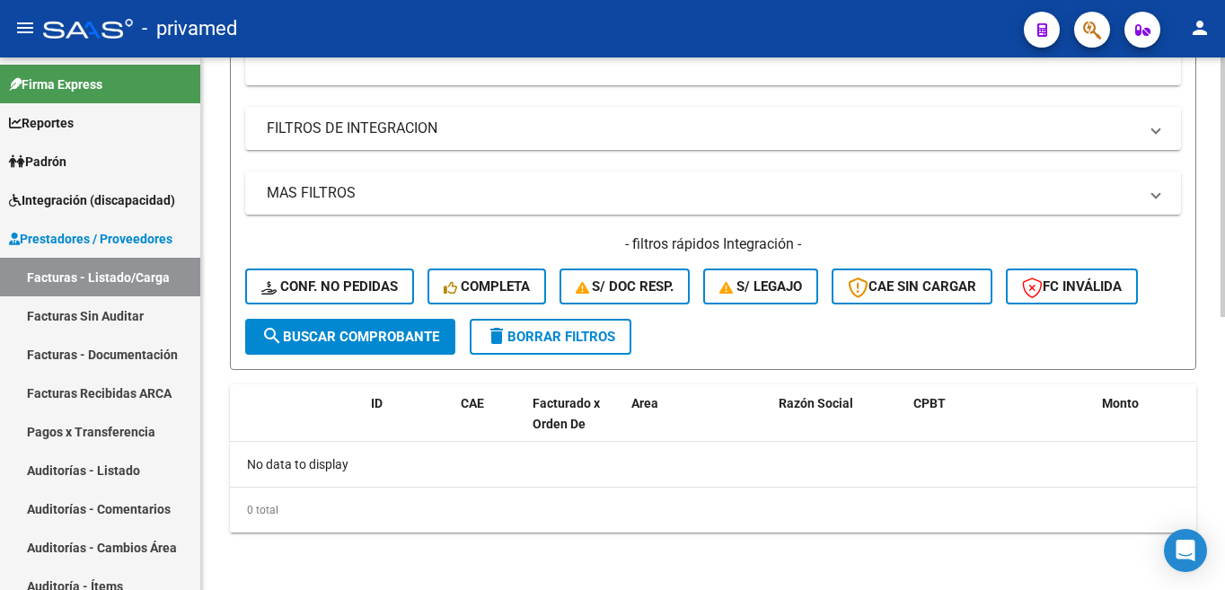
click at [420, 344] on span "search Buscar Comprobante" at bounding box center [350, 337] width 178 height 16
click at [1222, 58] on div at bounding box center [1222, 186] width 4 height 259
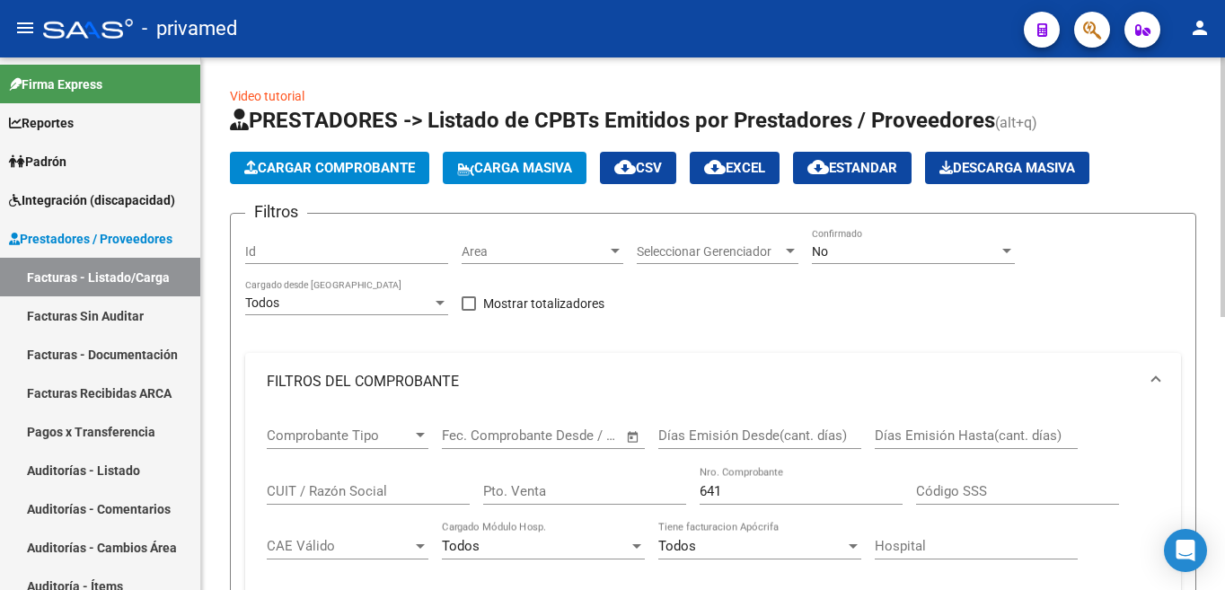
click at [1222, 58] on div at bounding box center [1222, 186] width 4 height 259
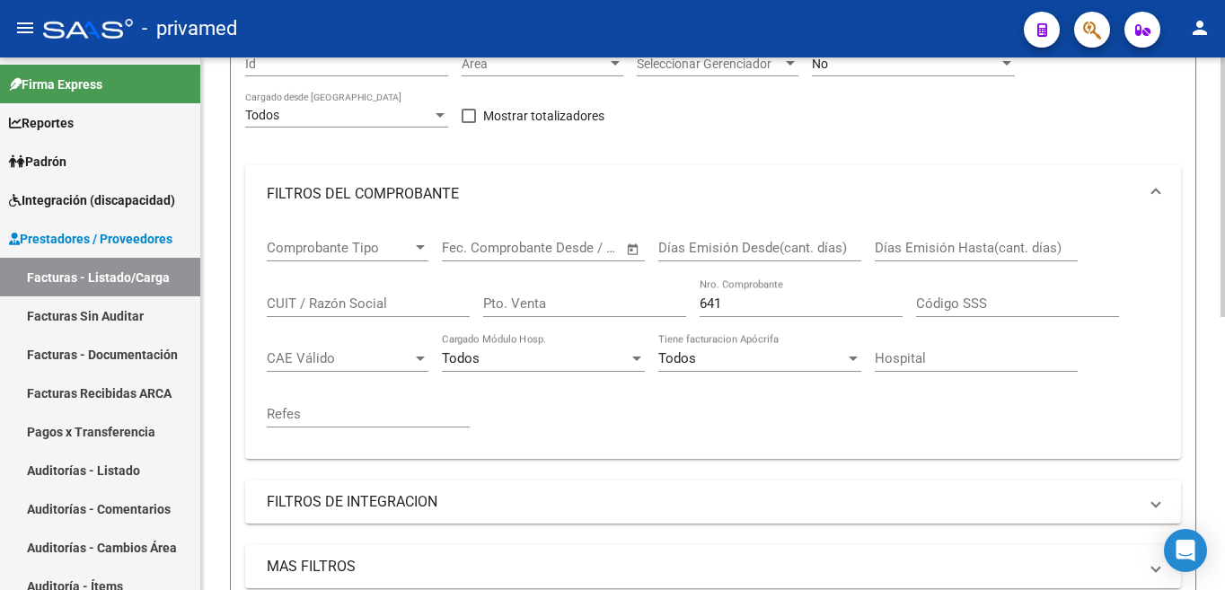
click at [447, 440] on div "Video tutorial PRESTADORES -> Listado de CPBTs Emitidos por Prestadores / Prove…" at bounding box center [715, 417] width 1028 height 1094
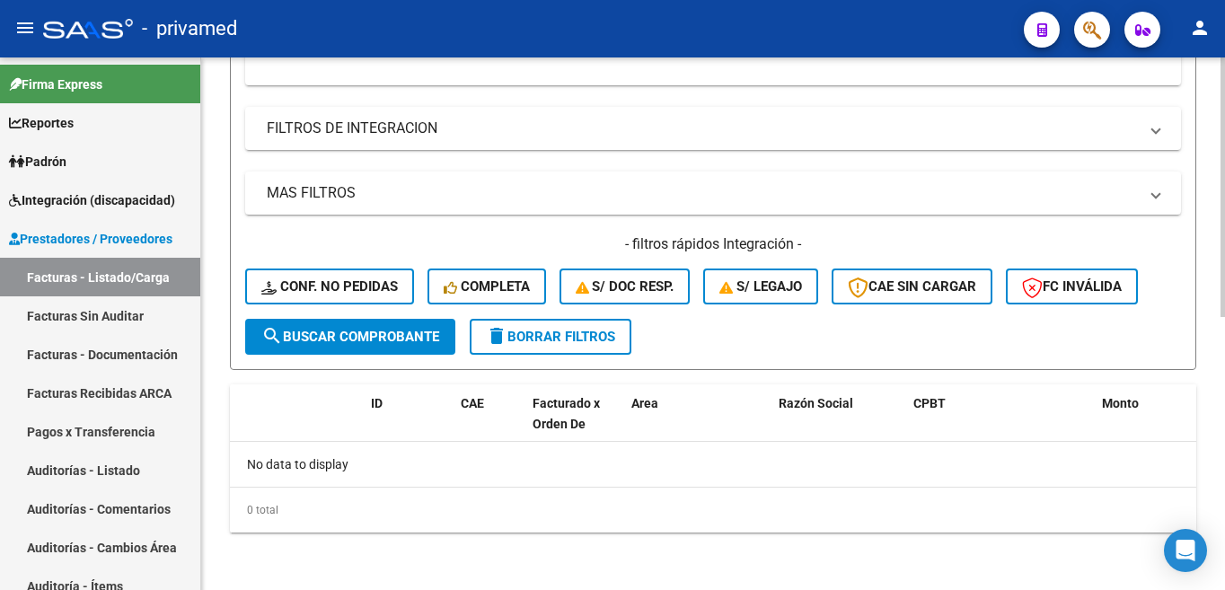
click at [1223, 63] on div at bounding box center [1222, 186] width 4 height 259
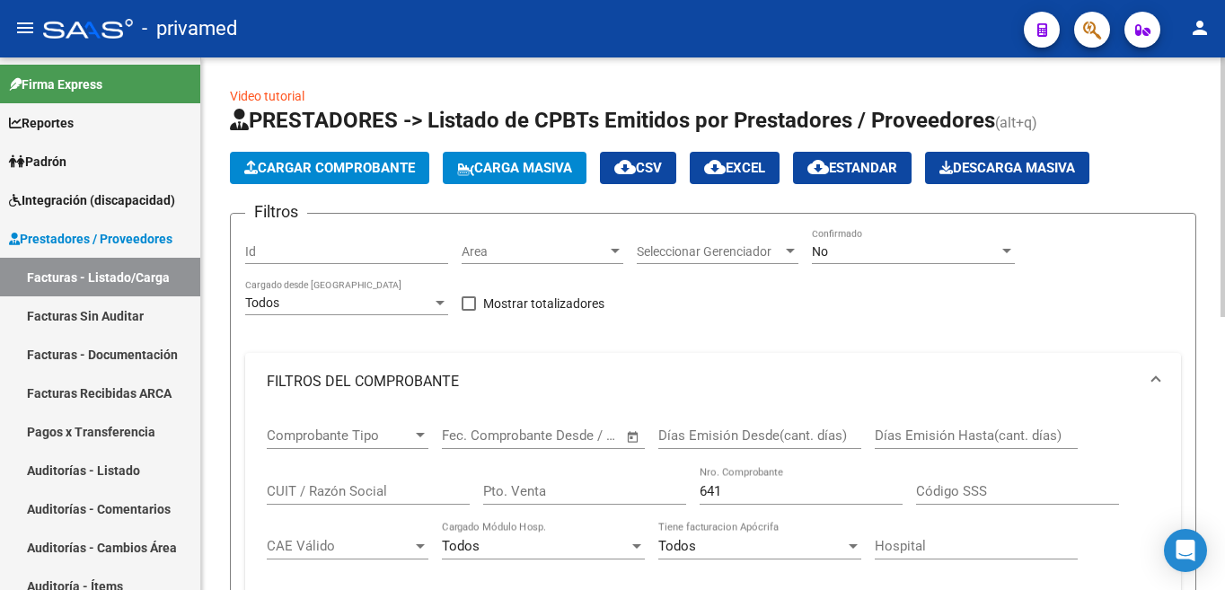
click at [1223, 63] on div at bounding box center [1222, 186] width 4 height 259
click at [758, 486] on input "641" at bounding box center [800, 491] width 203 height 16
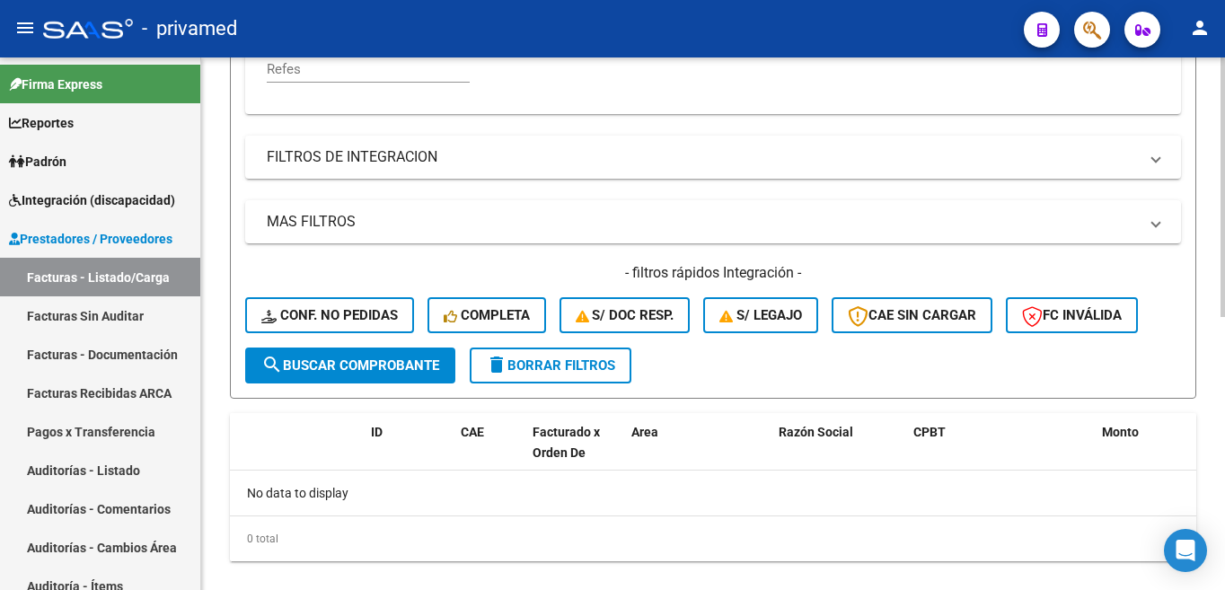
click at [1223, 549] on div at bounding box center [1222, 323] width 4 height 532
click at [316, 361] on span "search Buscar Comprobante" at bounding box center [350, 365] width 178 height 16
click at [1224, 74] on div at bounding box center [1222, 186] width 4 height 259
click at [1222, 74] on div at bounding box center [1222, 186] width 4 height 259
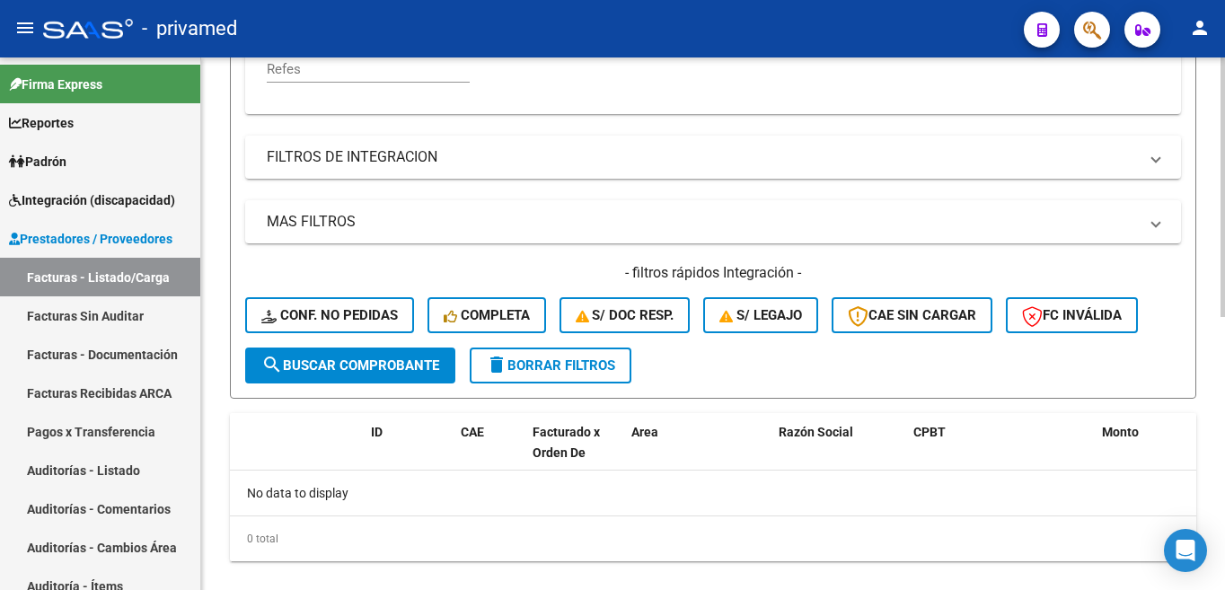
scroll to position [0, 0]
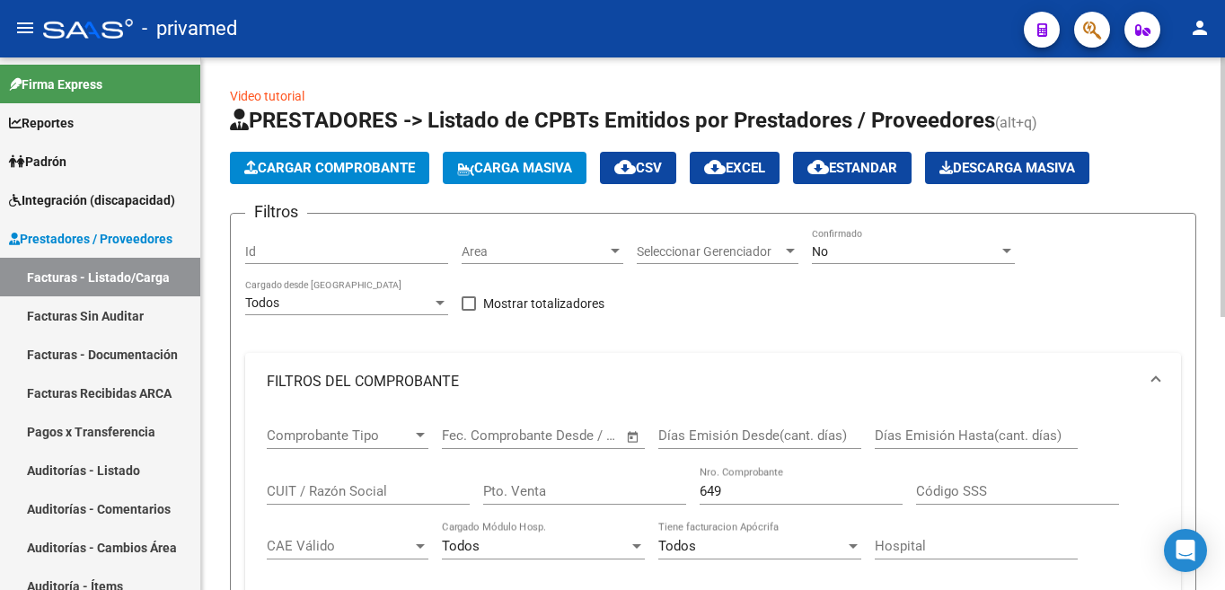
click at [1222, 74] on div at bounding box center [1222, 186] width 4 height 259
click at [768, 491] on input "649" at bounding box center [800, 491] width 203 height 16
type input "6"
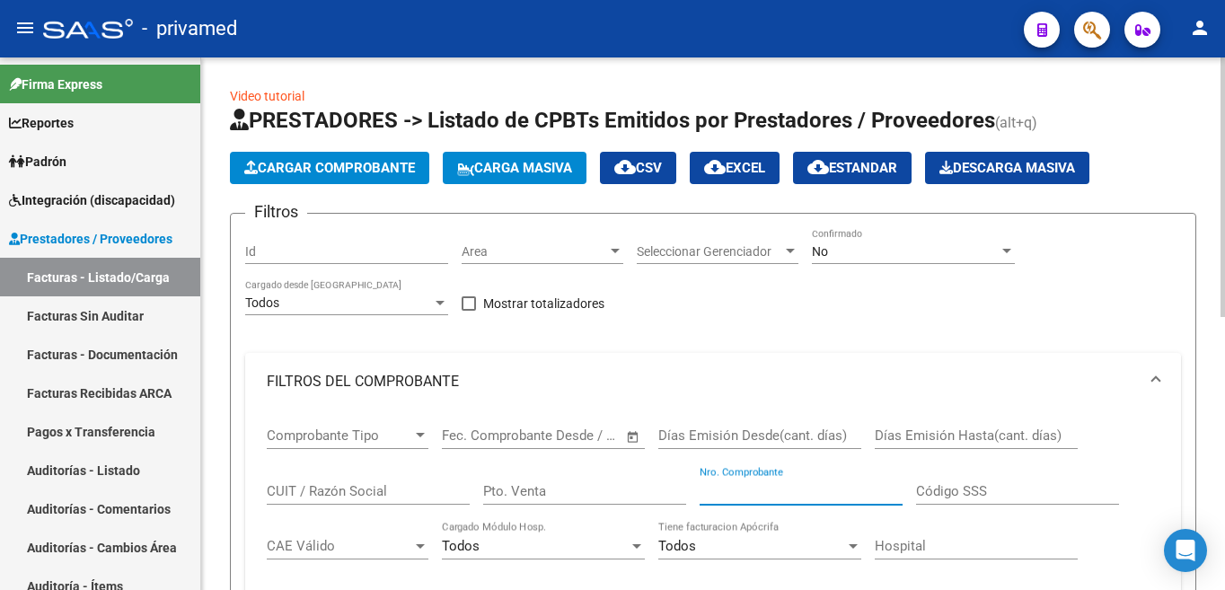
scroll to position [532, 0]
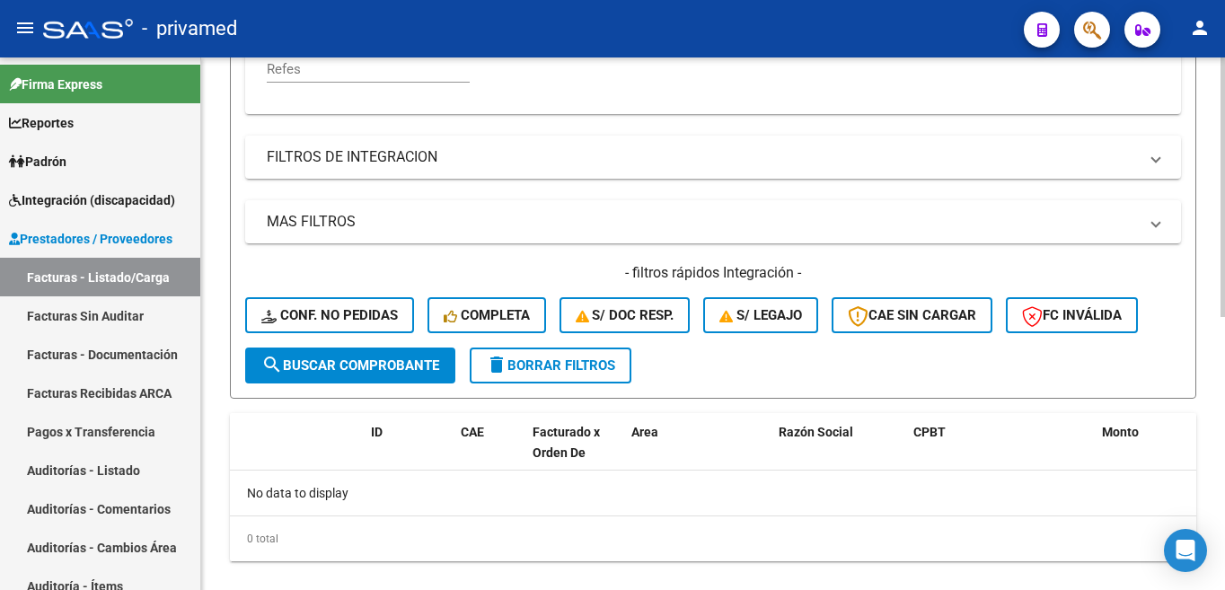
click at [1220, 549] on div at bounding box center [1222, 323] width 4 height 532
click at [291, 356] on button "search Buscar Comprobante" at bounding box center [350, 365] width 210 height 36
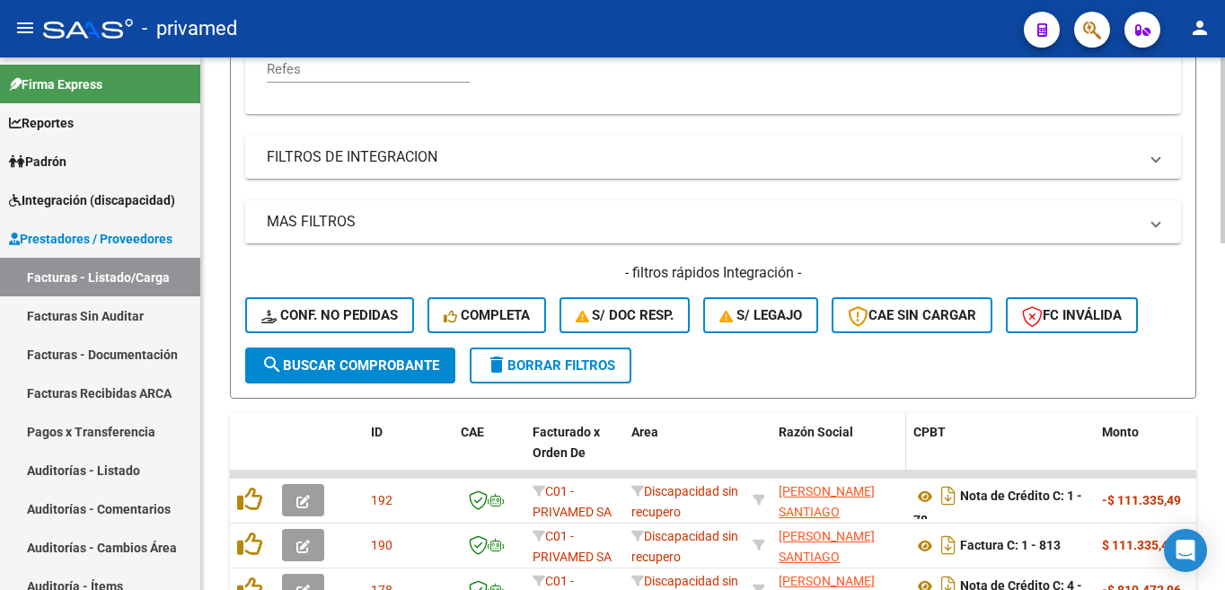
click at [814, 439] on div "Razón Social" at bounding box center [838, 432] width 120 height 21
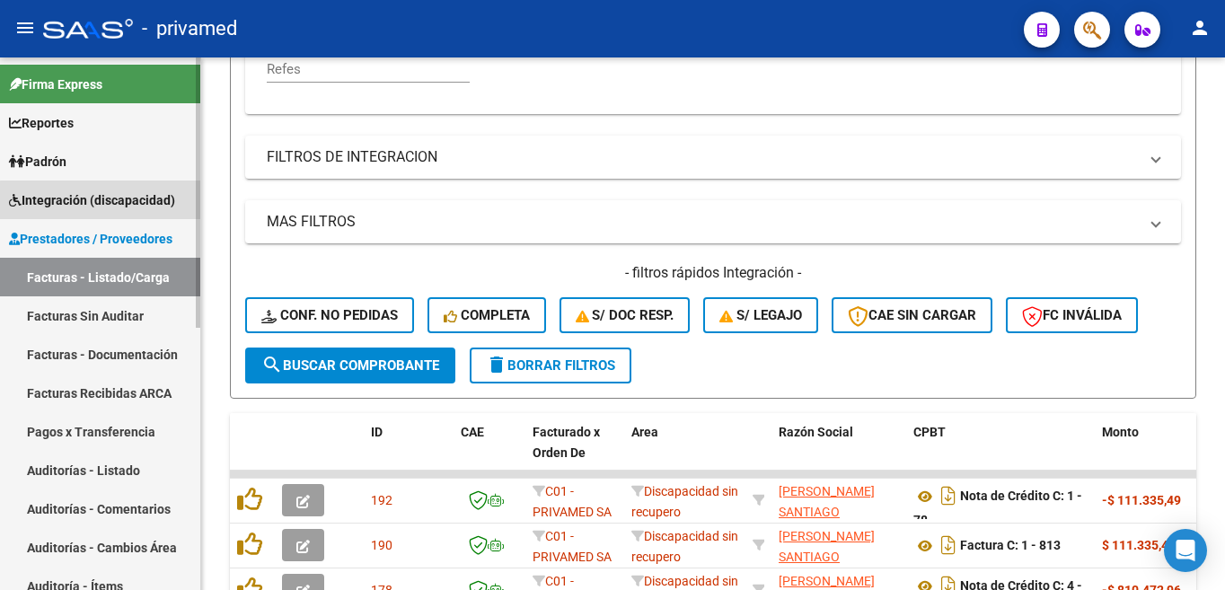
click at [103, 215] on link "Integración (discapacidad)" at bounding box center [100, 199] width 200 height 39
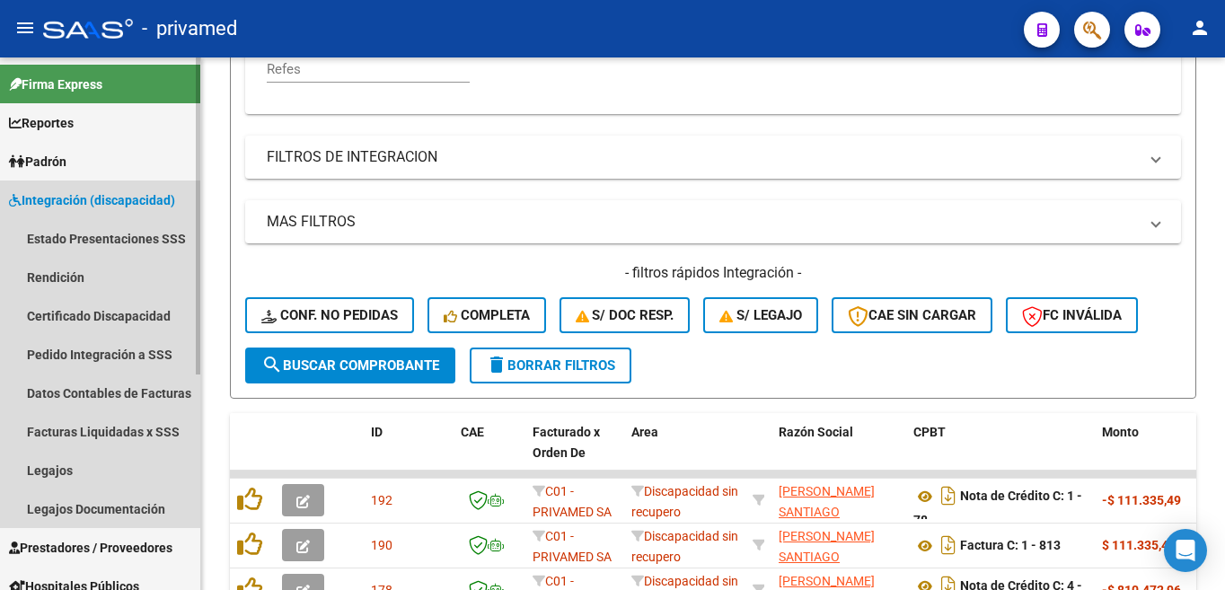
click at [66, 187] on link "Integración (discapacidad)" at bounding box center [100, 199] width 200 height 39
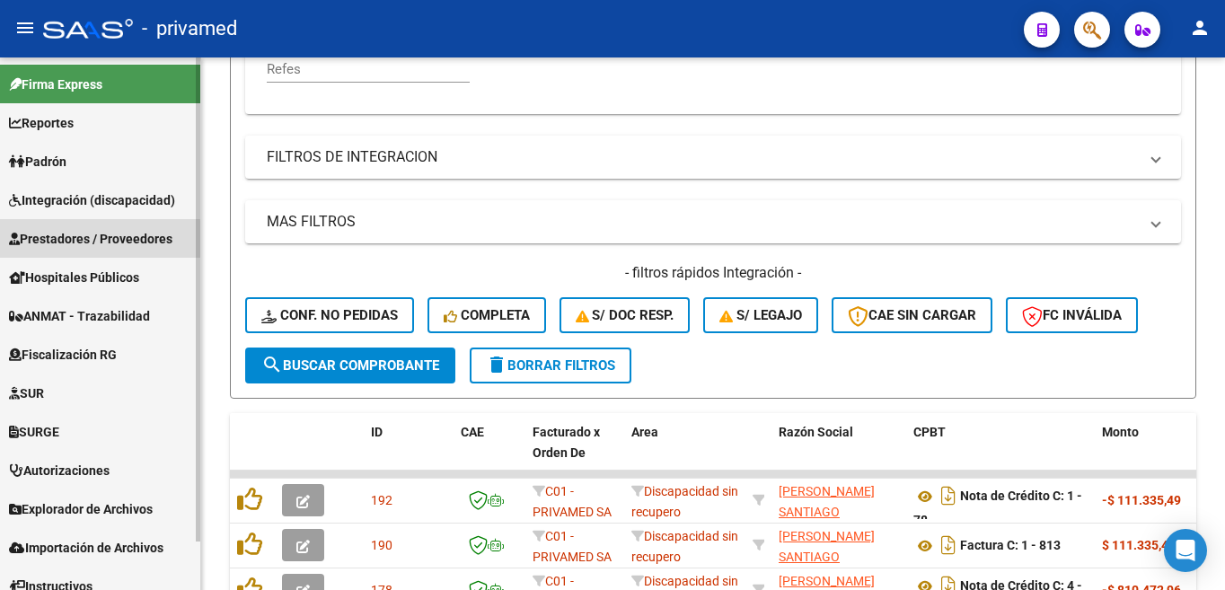
click at [90, 240] on span "Prestadores / Proveedores" at bounding box center [90, 239] width 163 height 20
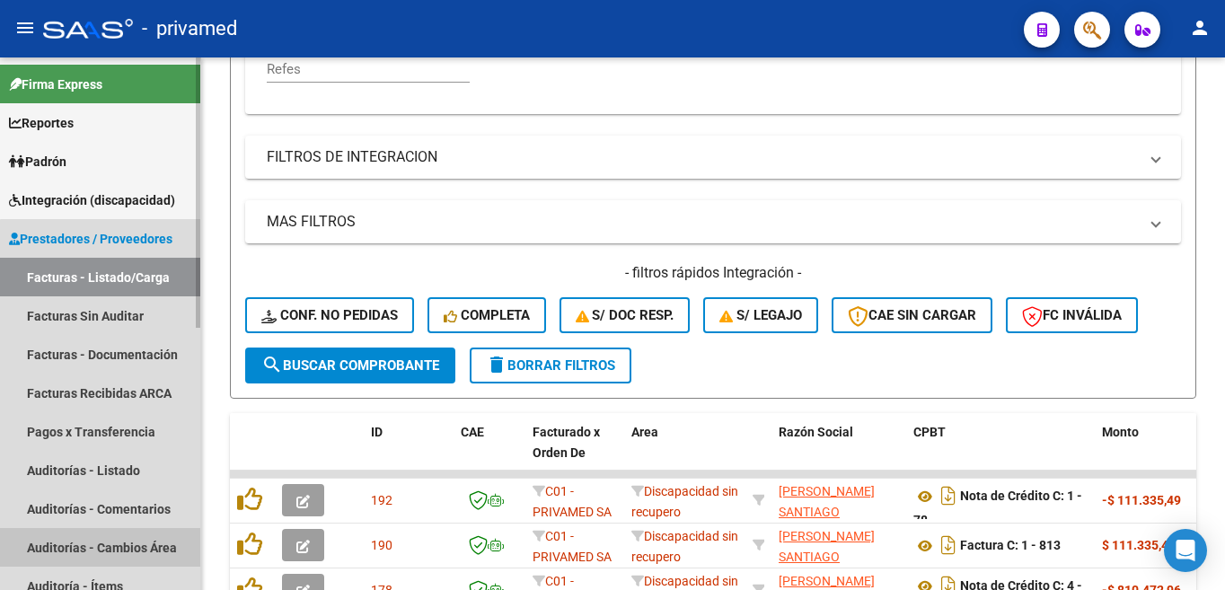
click at [193, 530] on link "Auditorías - Cambios Área" at bounding box center [100, 547] width 200 height 39
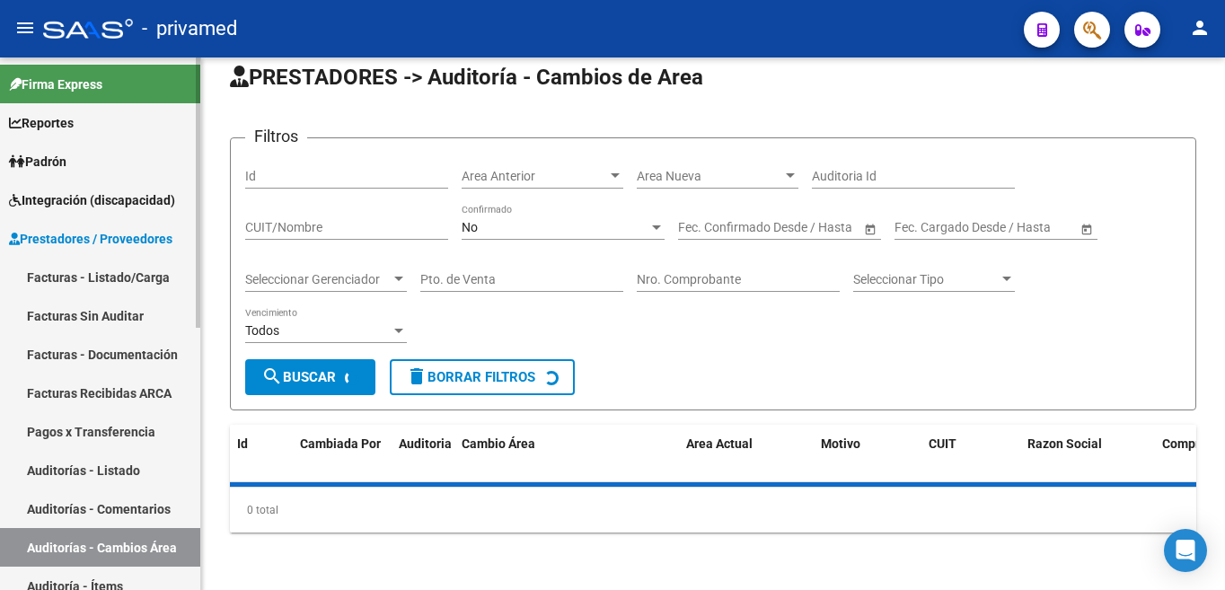
scroll to position [64, 0]
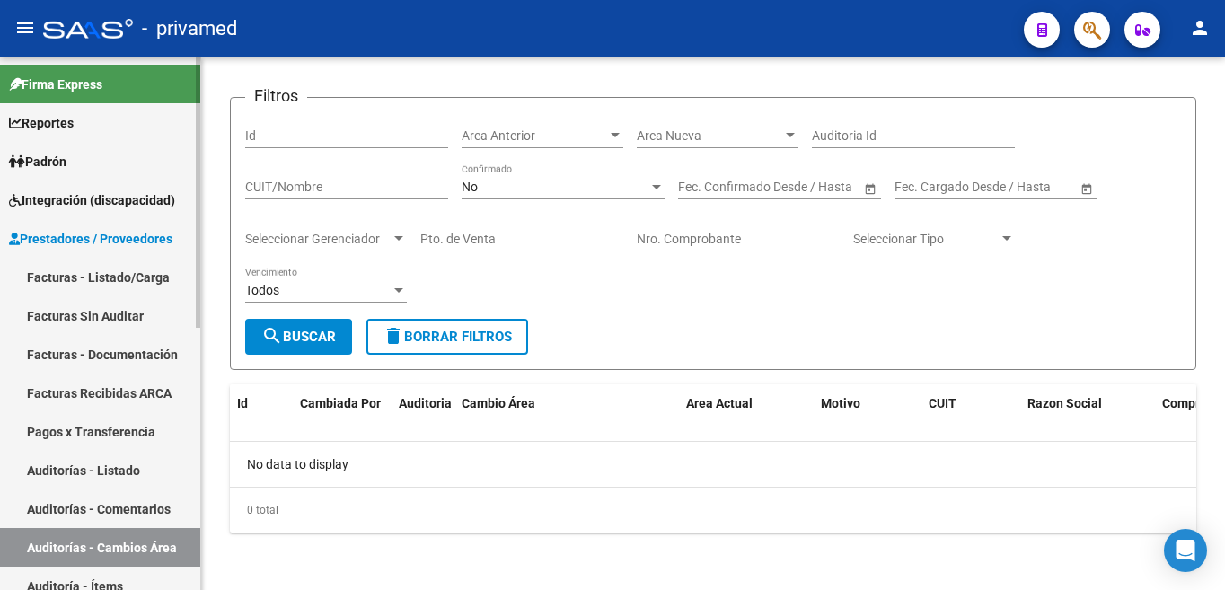
click at [113, 277] on link "Facturas - Listado/Carga" at bounding box center [100, 277] width 200 height 39
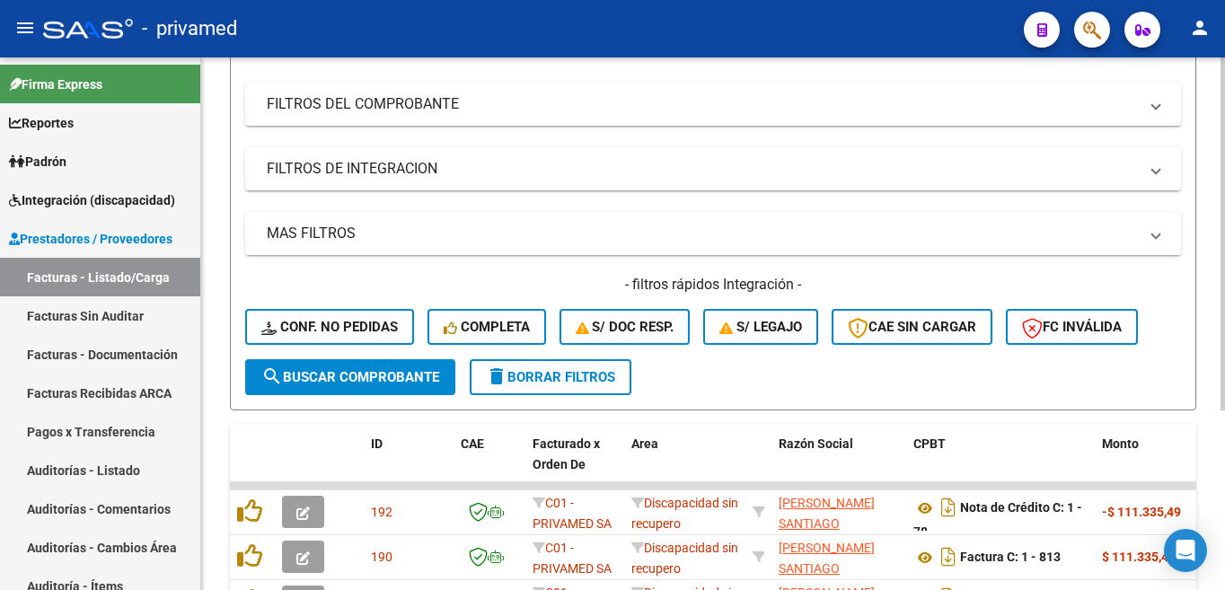
scroll to position [532, 0]
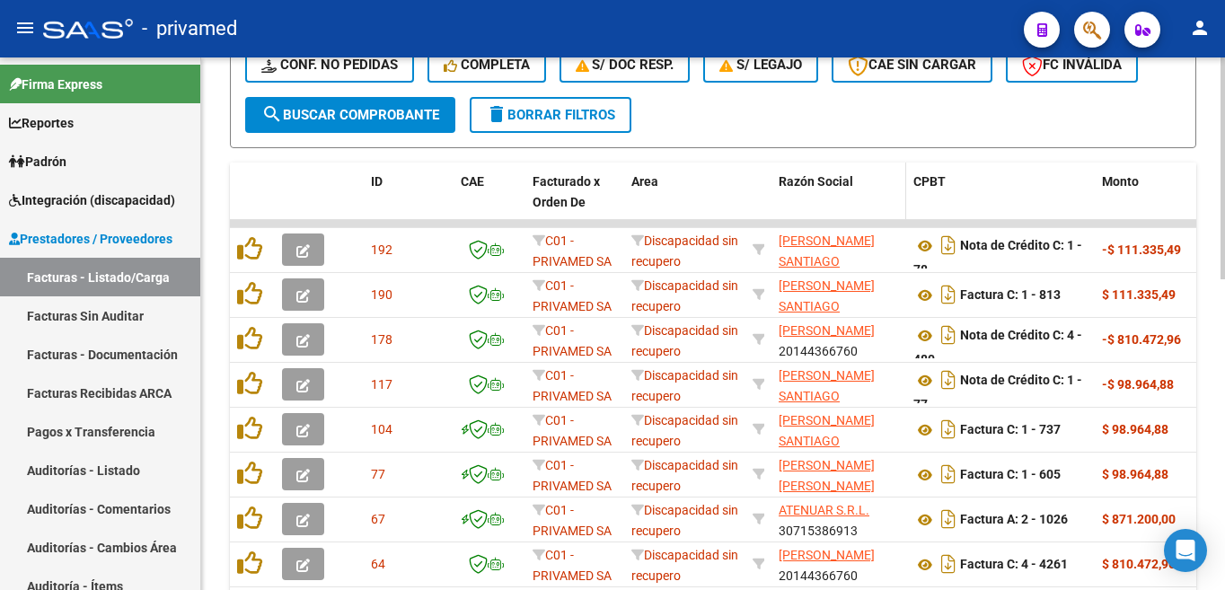
click at [824, 207] on datatable-header-cell "Razón Social" at bounding box center [838, 202] width 135 height 79
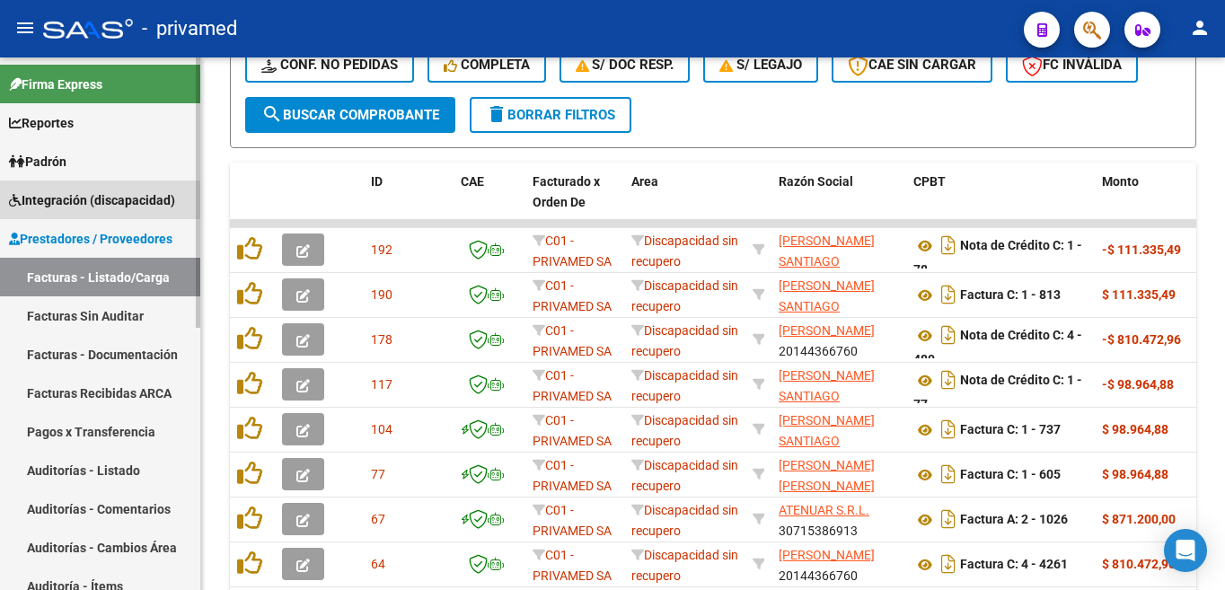
click at [71, 208] on span "Integración (discapacidad)" at bounding box center [92, 200] width 166 height 20
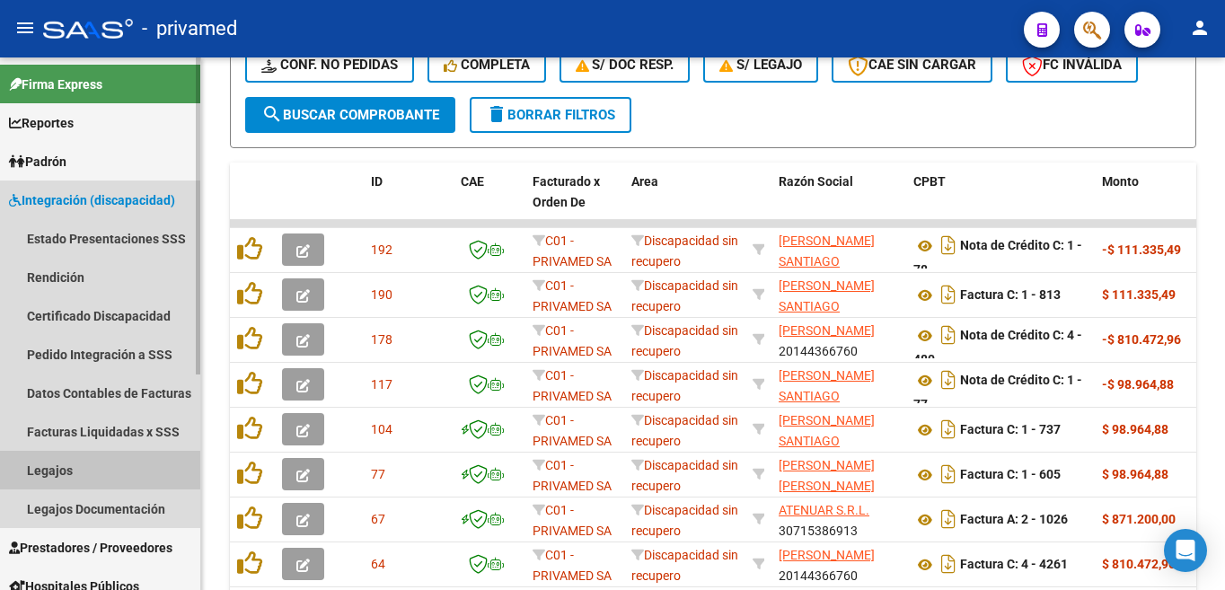
click at [57, 479] on link "Legajos" at bounding box center [100, 470] width 200 height 39
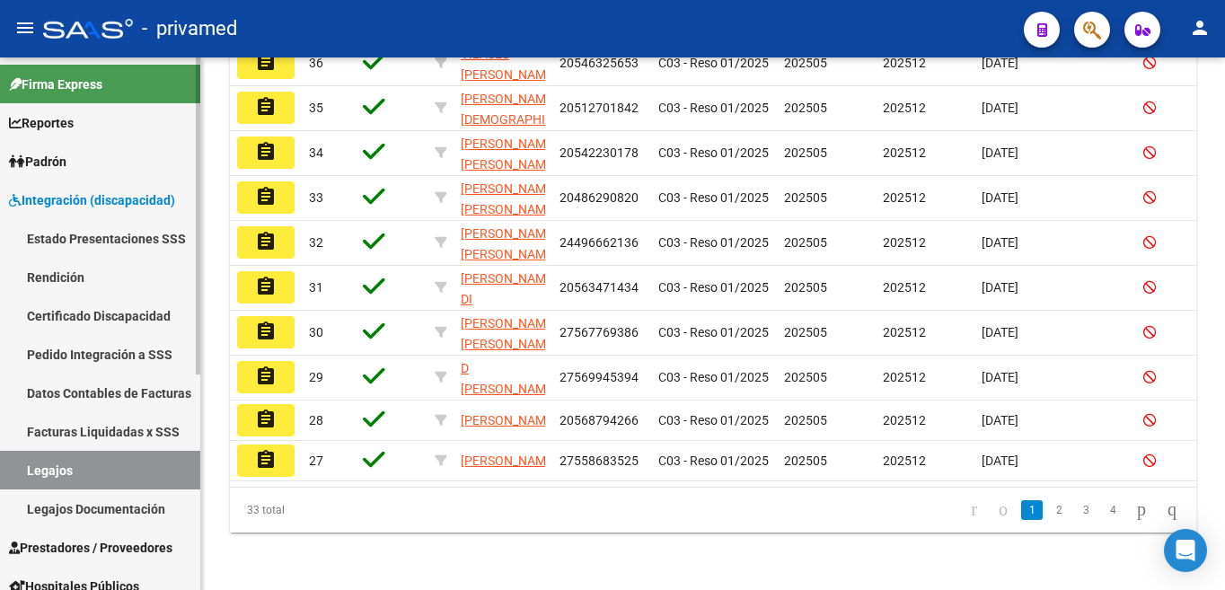
scroll to position [363, 0]
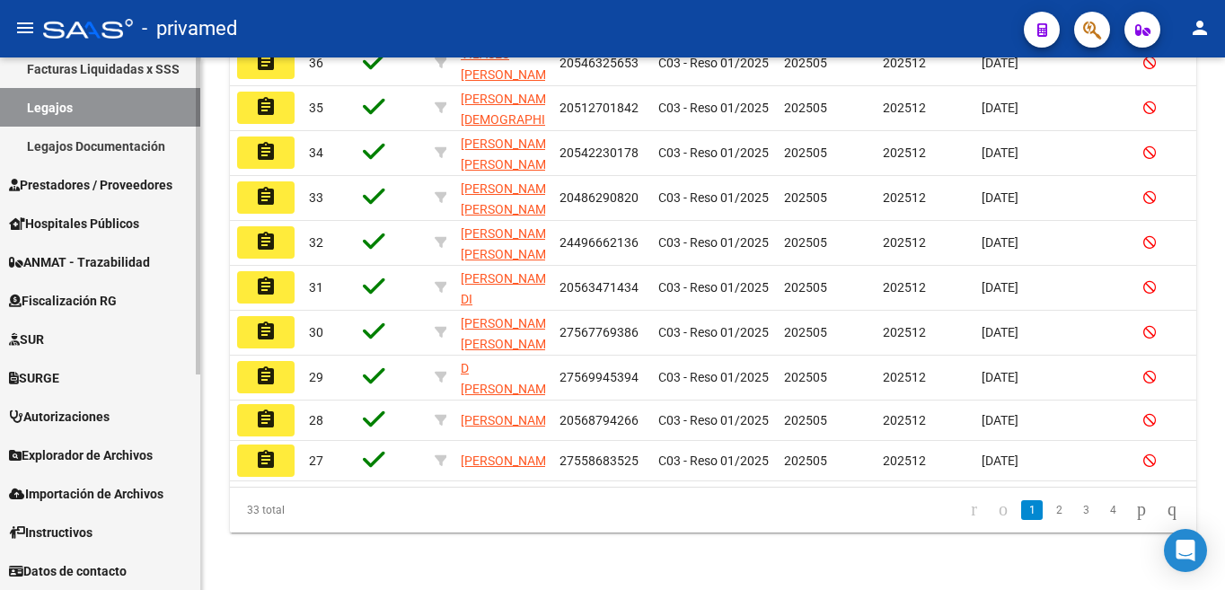
click at [198, 468] on div at bounding box center [198, 323] width 4 height 532
